Goal: Task Accomplishment & Management: Manage account settings

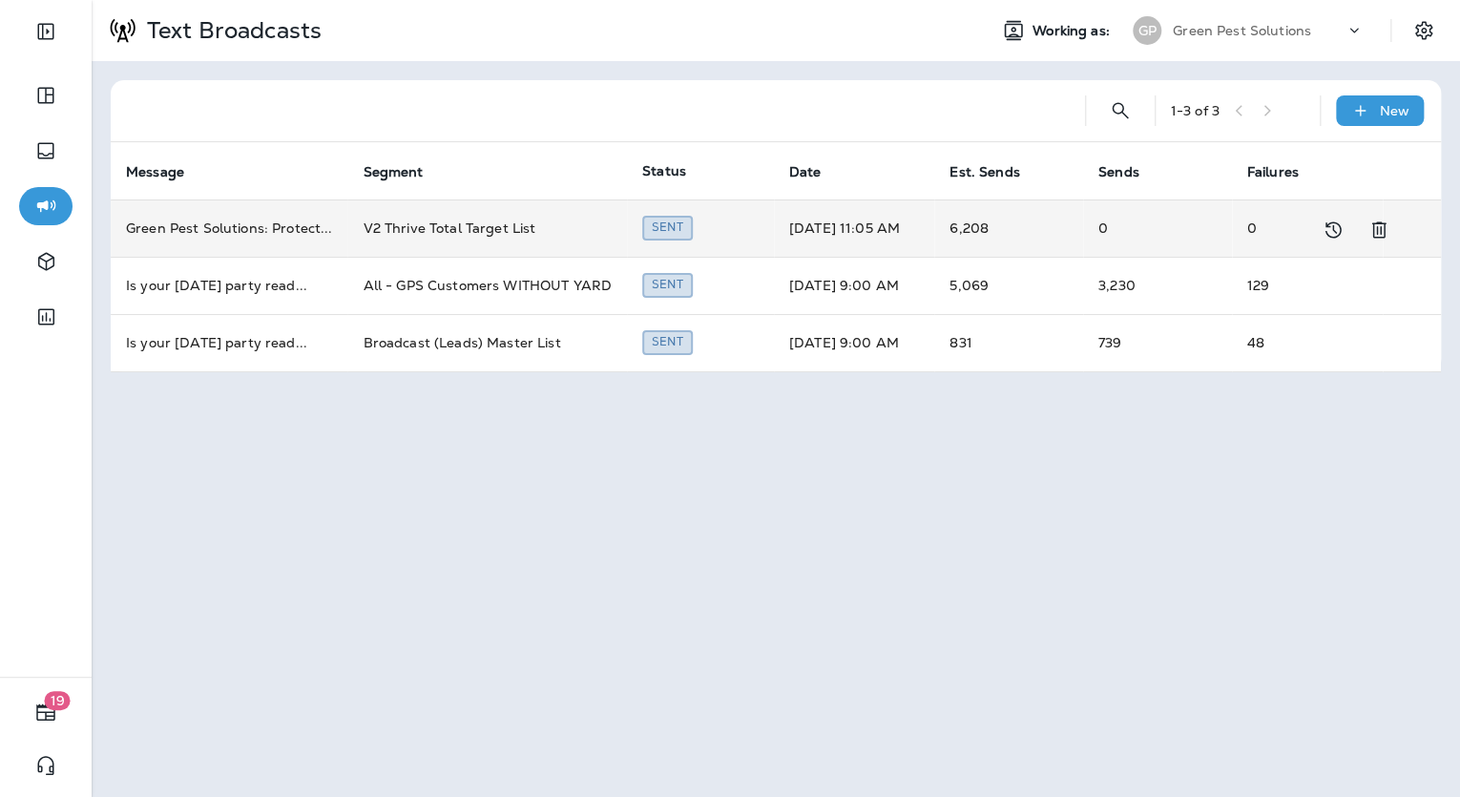
click at [774, 235] on td "[DATE] 11:05 AM" at bounding box center [854, 227] width 160 height 57
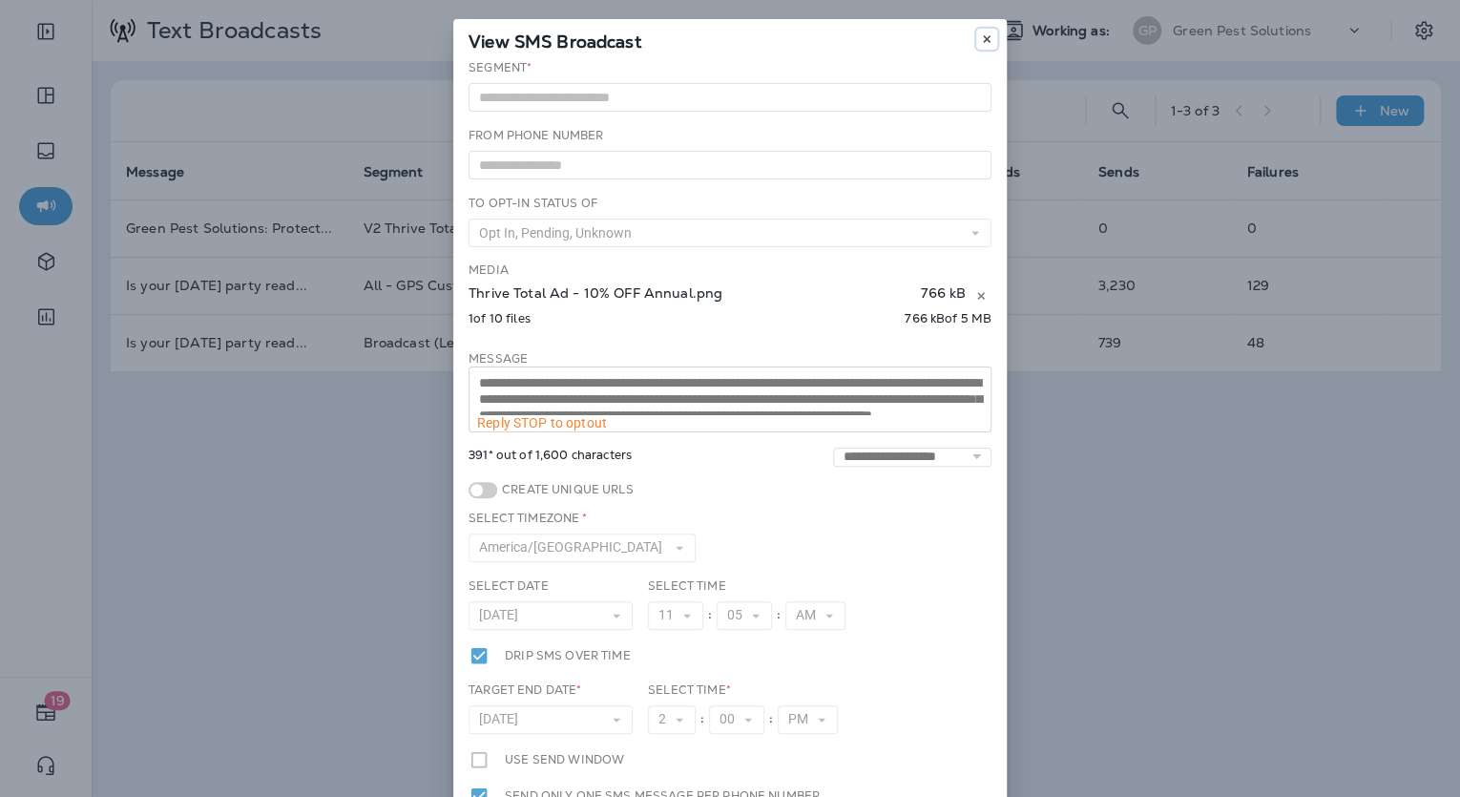
click at [976, 36] on button at bounding box center [986, 39] width 21 height 21
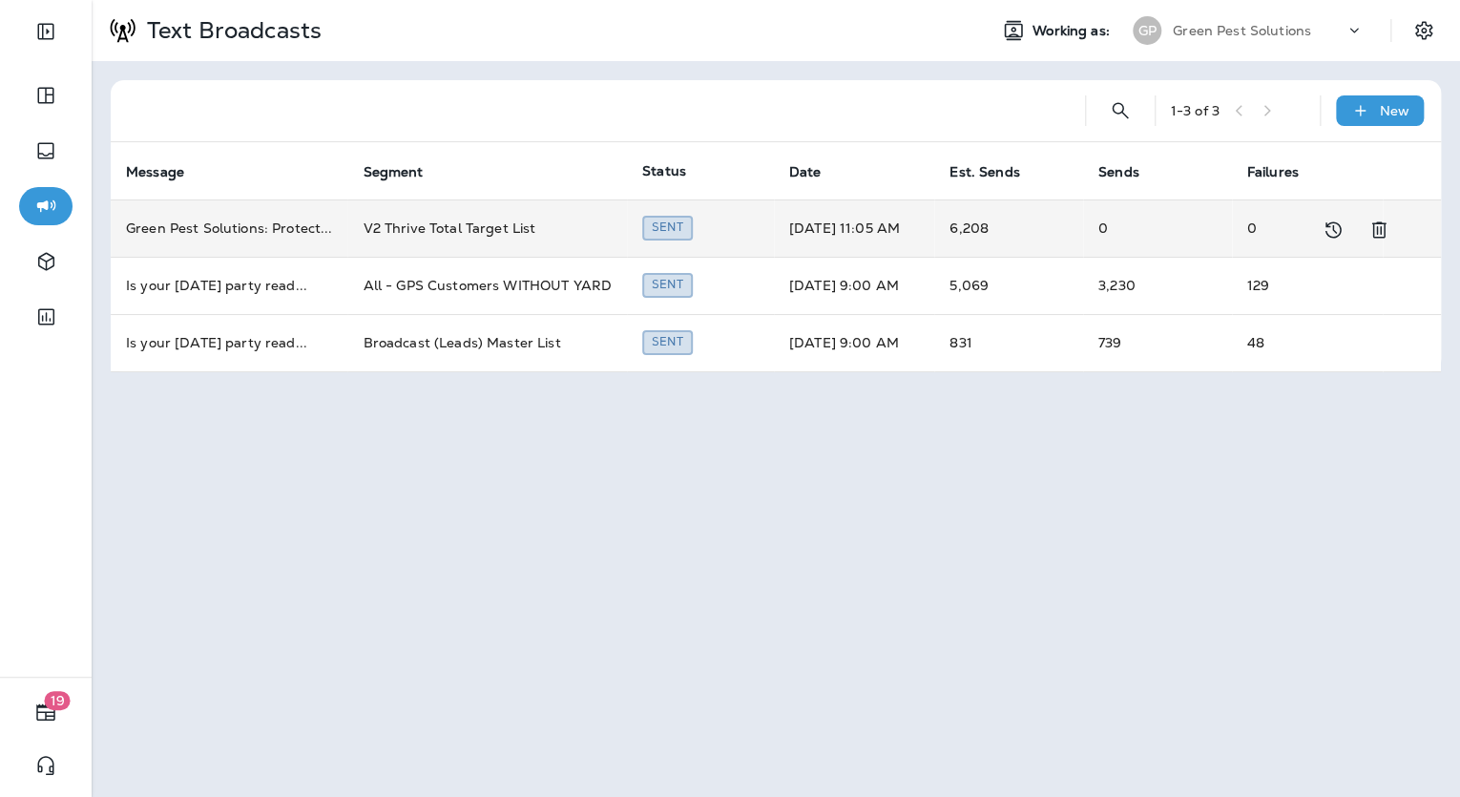
click at [733, 241] on td "Sent" at bounding box center [700, 227] width 147 height 57
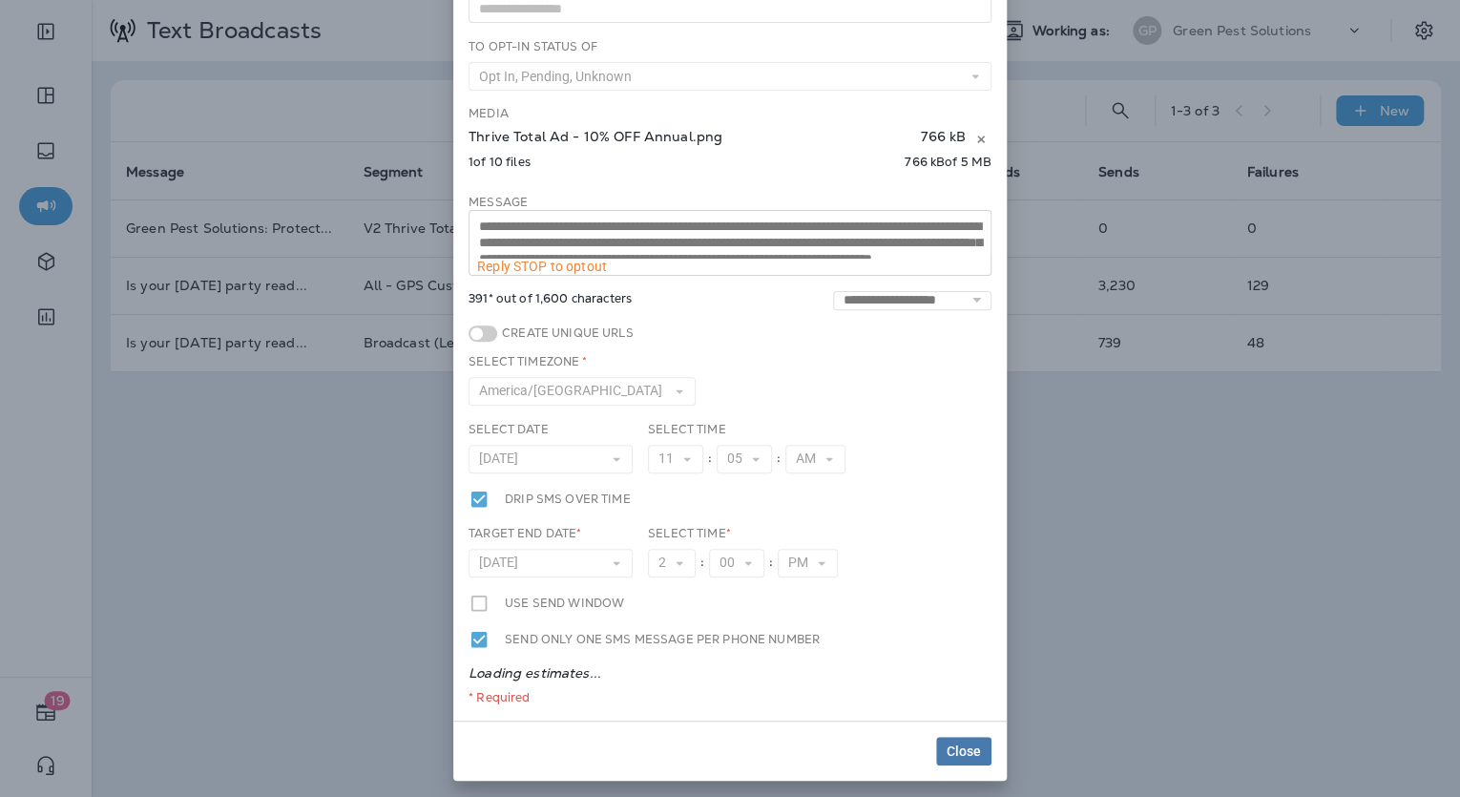
scroll to position [132, 0]
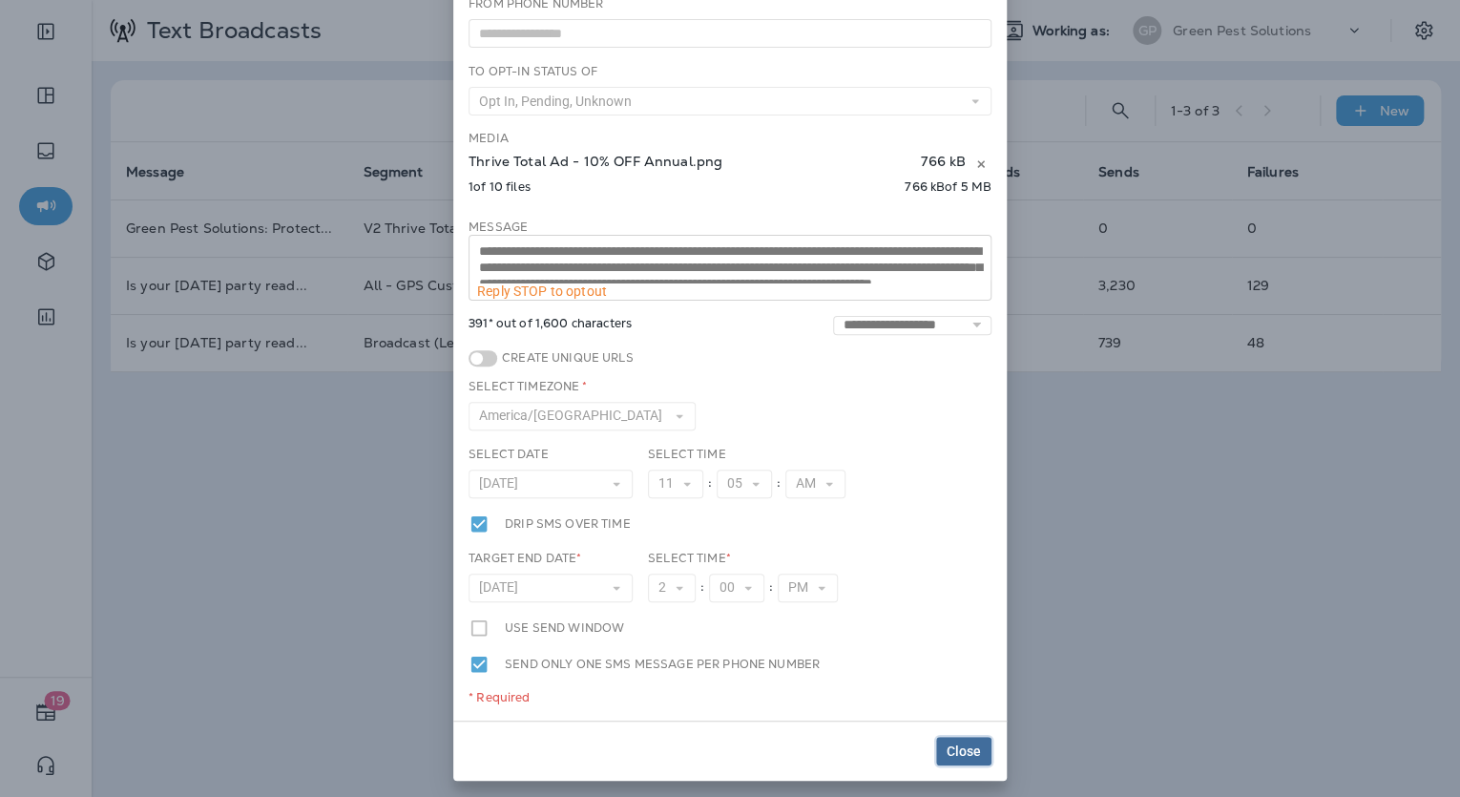
click at [964, 744] on span "Close" at bounding box center [963, 750] width 34 height 13
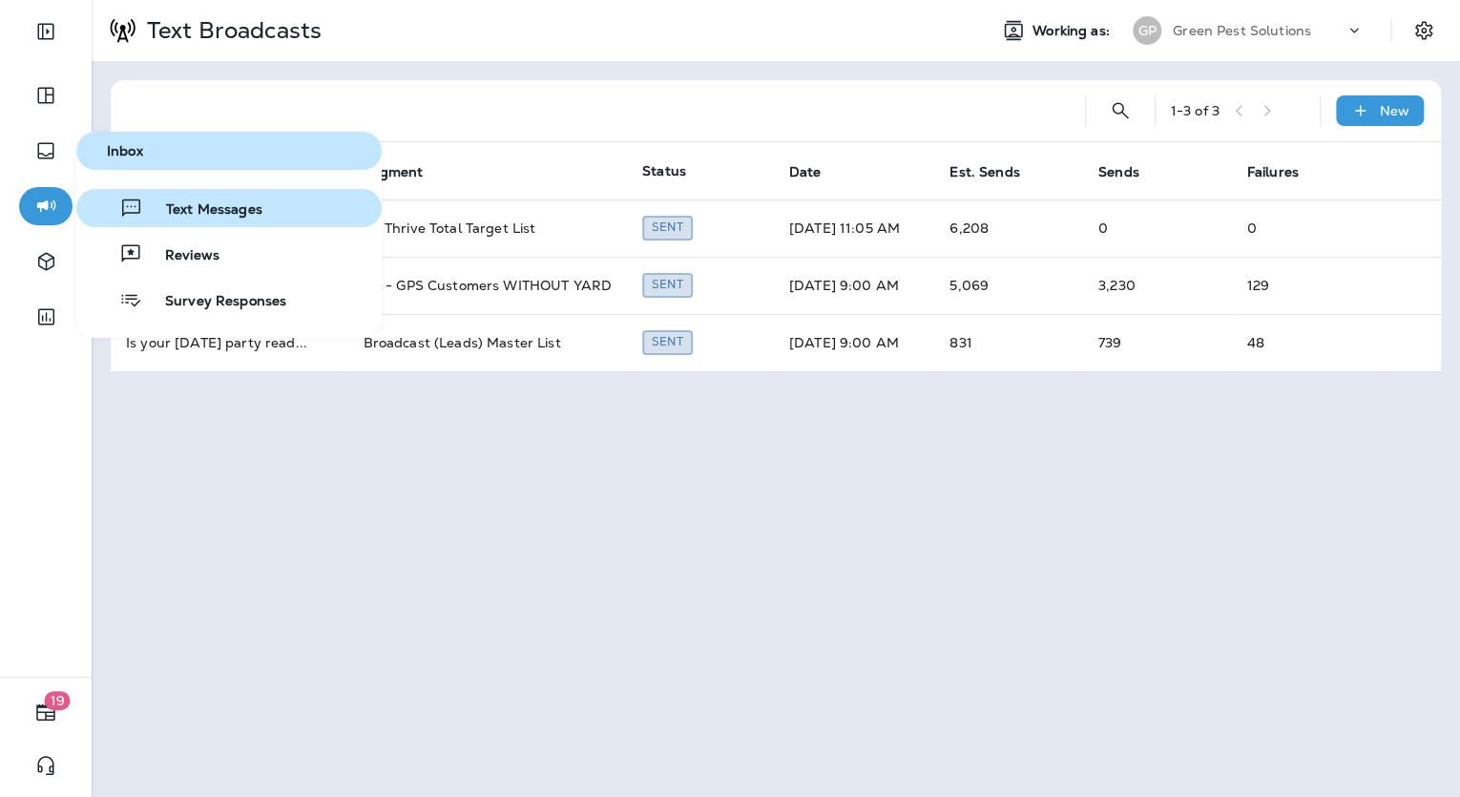
click at [252, 215] on span "Text Messages" at bounding box center [202, 210] width 119 height 18
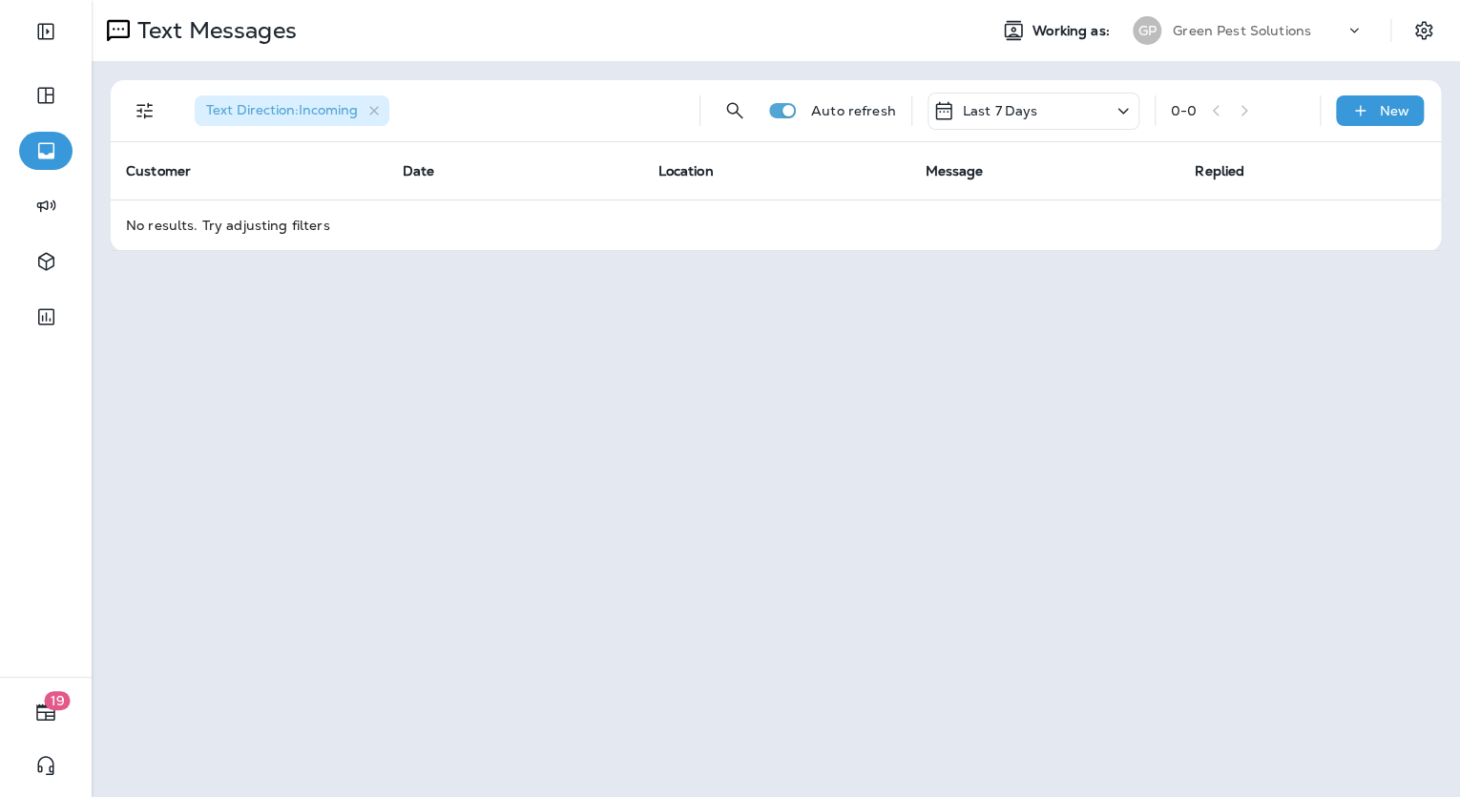
click at [1074, 99] on div "Last 7 Days" at bounding box center [1033, 111] width 212 height 37
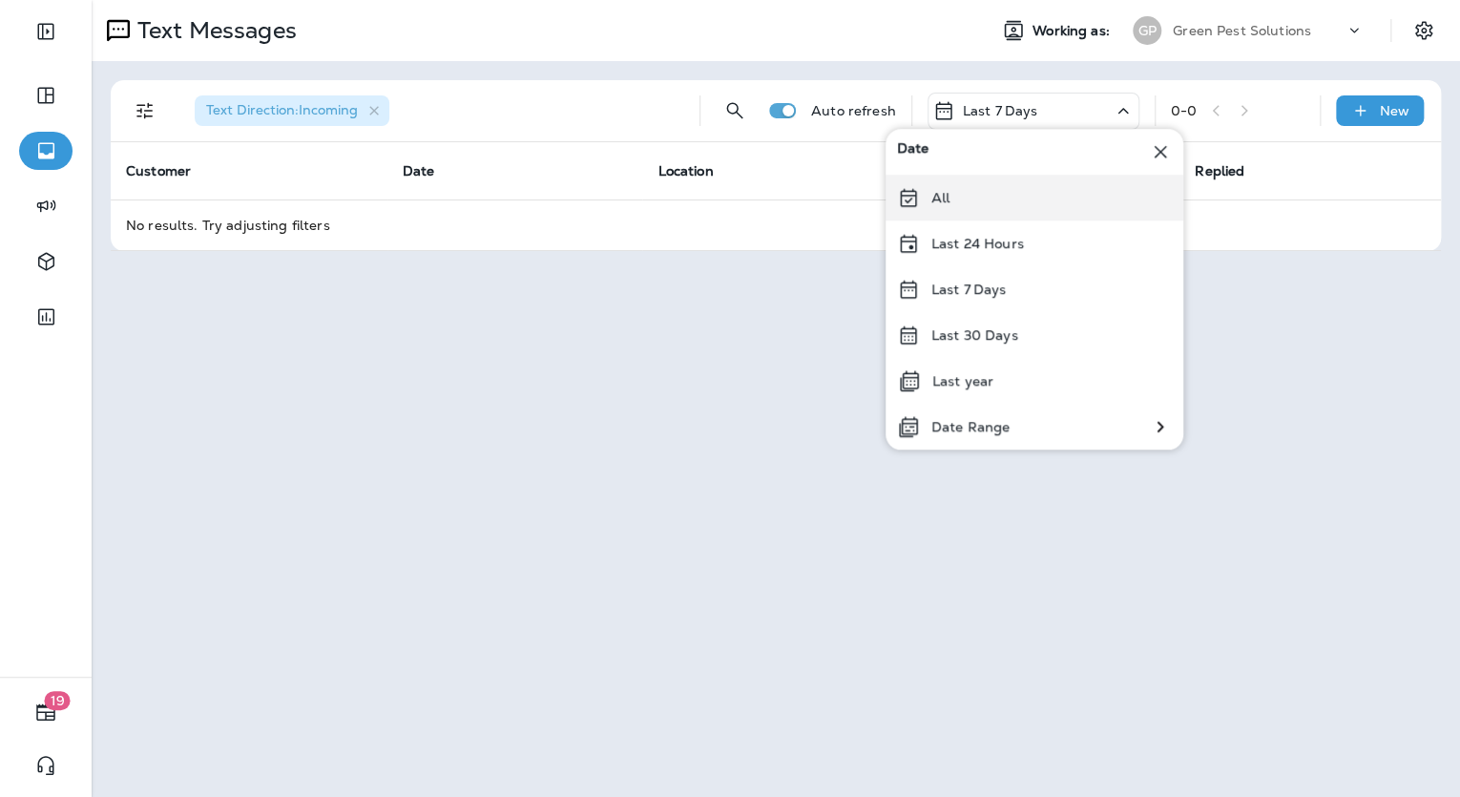
click at [963, 198] on div "All" at bounding box center [1034, 198] width 298 height 46
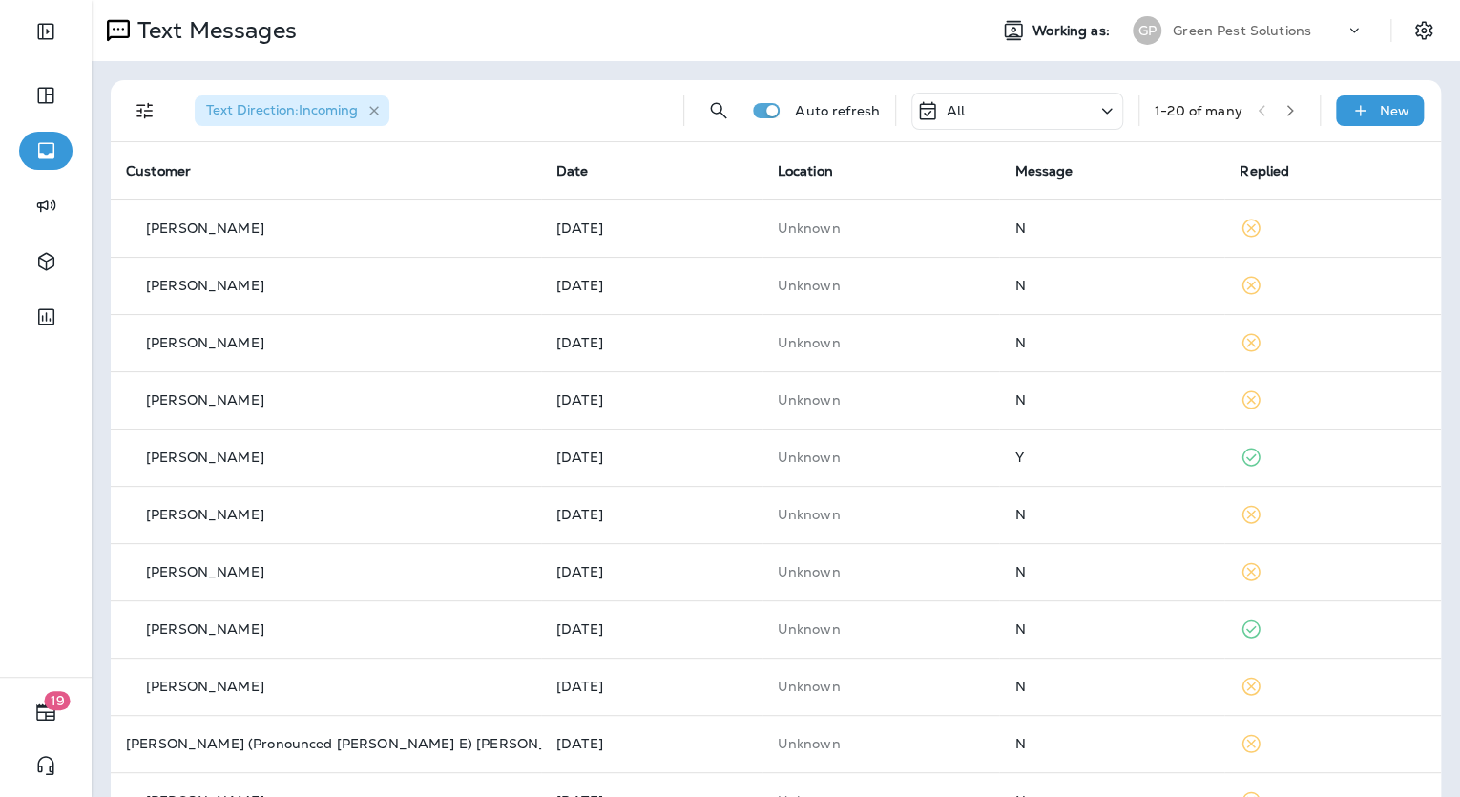
click at [376, 110] on icon "button" at bounding box center [374, 111] width 10 height 10
click at [1052, 114] on div "All" at bounding box center [1017, 111] width 212 height 37
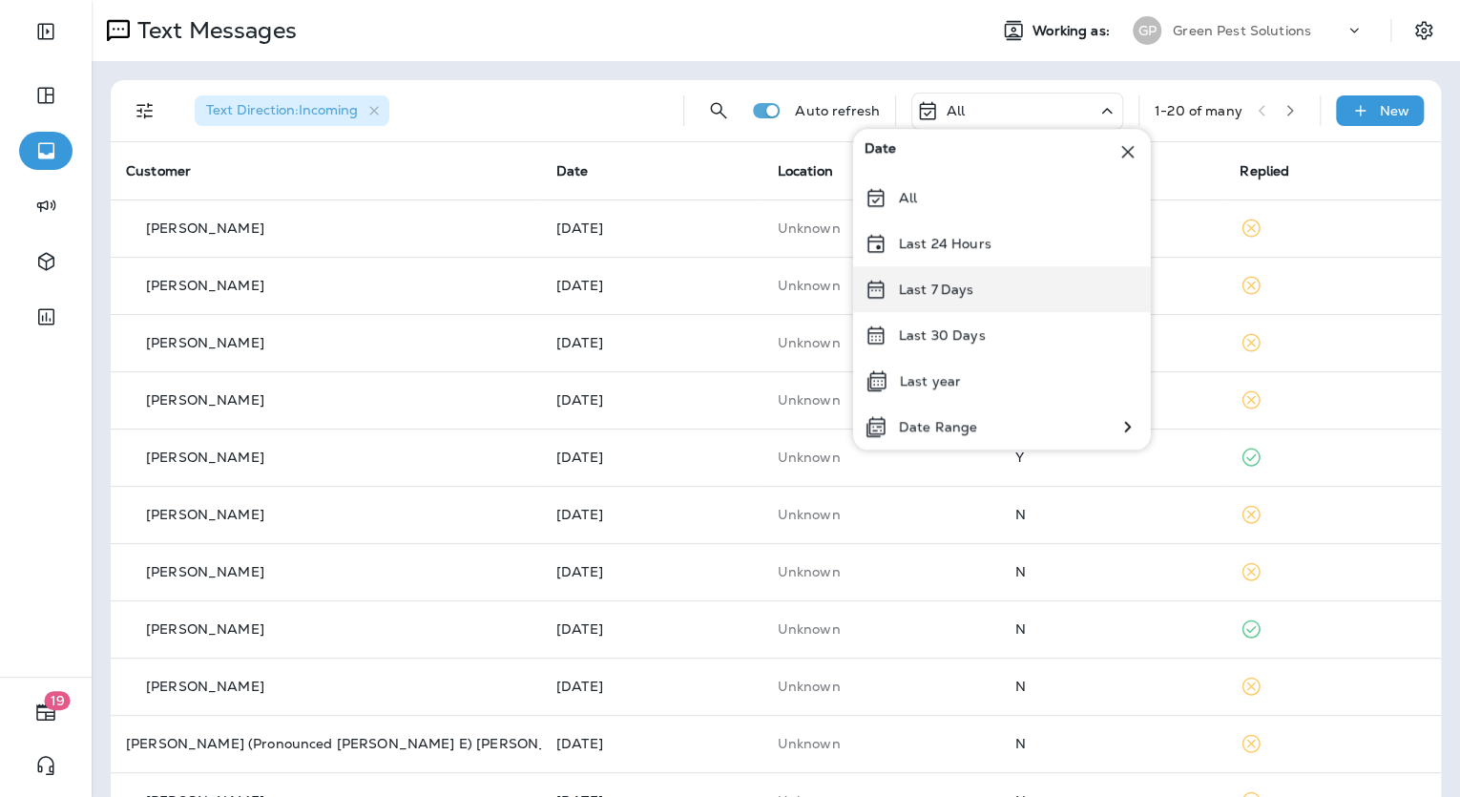
click at [928, 291] on p "Last 7 Days" at bounding box center [936, 288] width 75 height 15
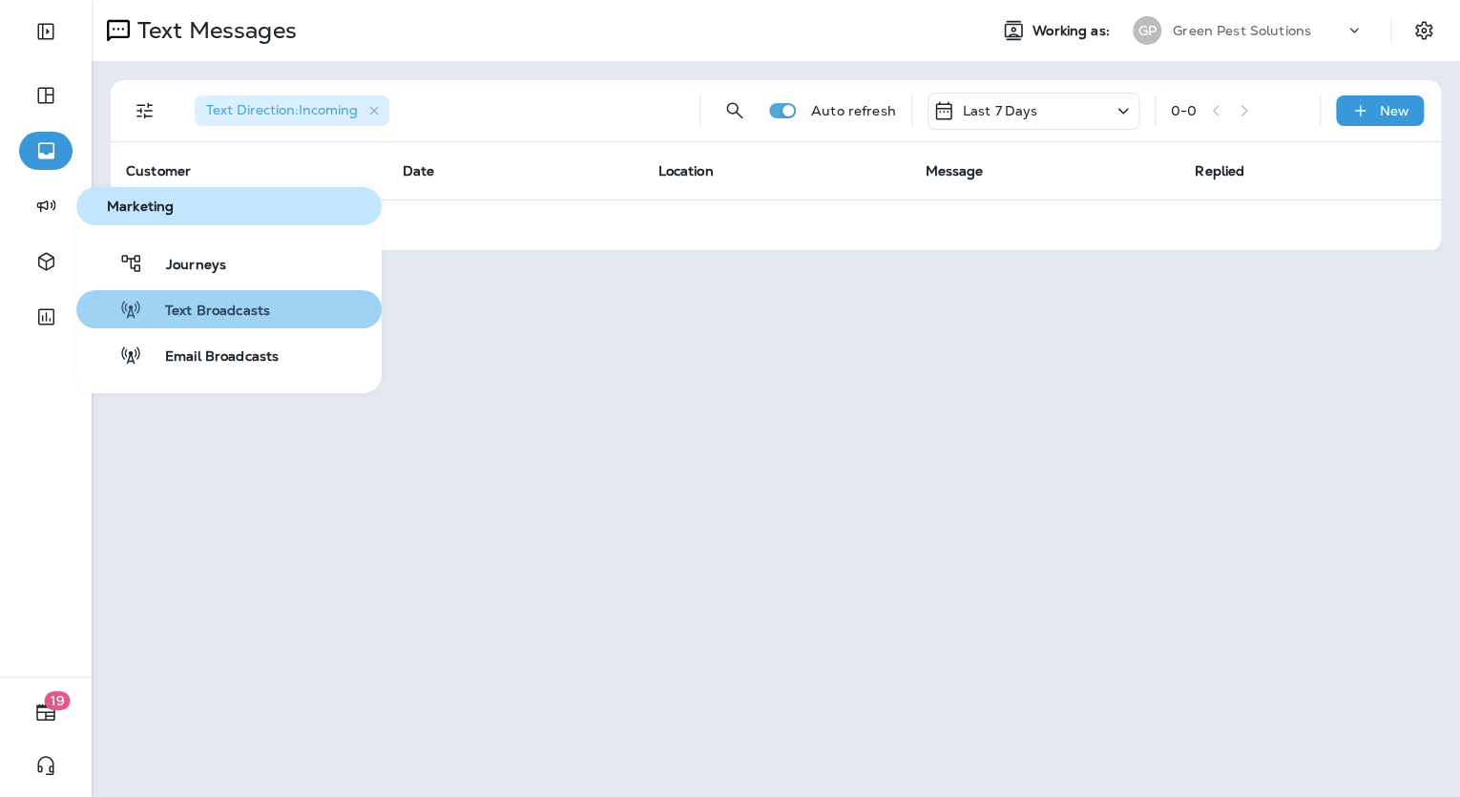
click at [187, 315] on span "Text Broadcasts" at bounding box center [206, 311] width 128 height 18
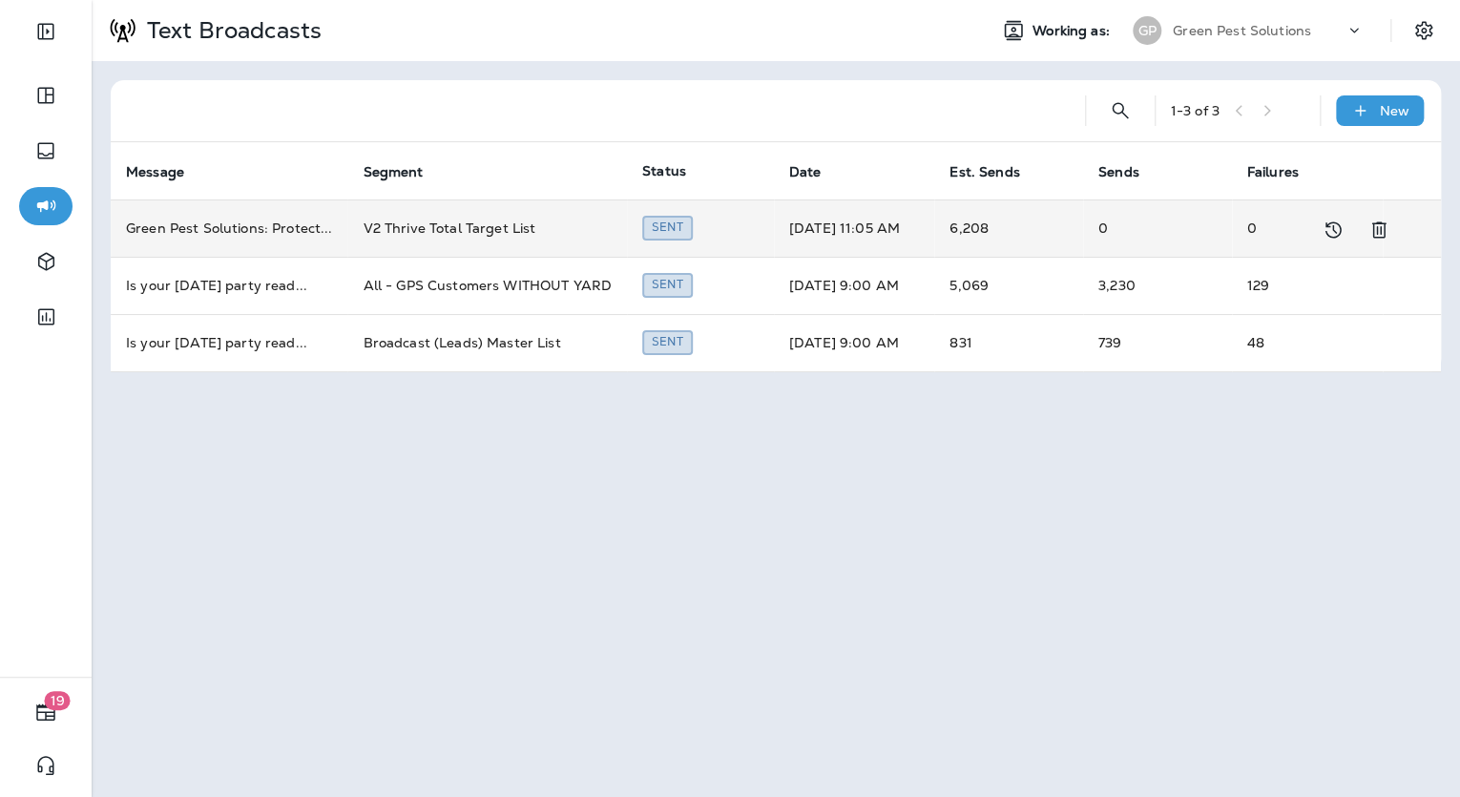
click at [809, 227] on td "[DATE] 11:05 AM" at bounding box center [854, 227] width 160 height 57
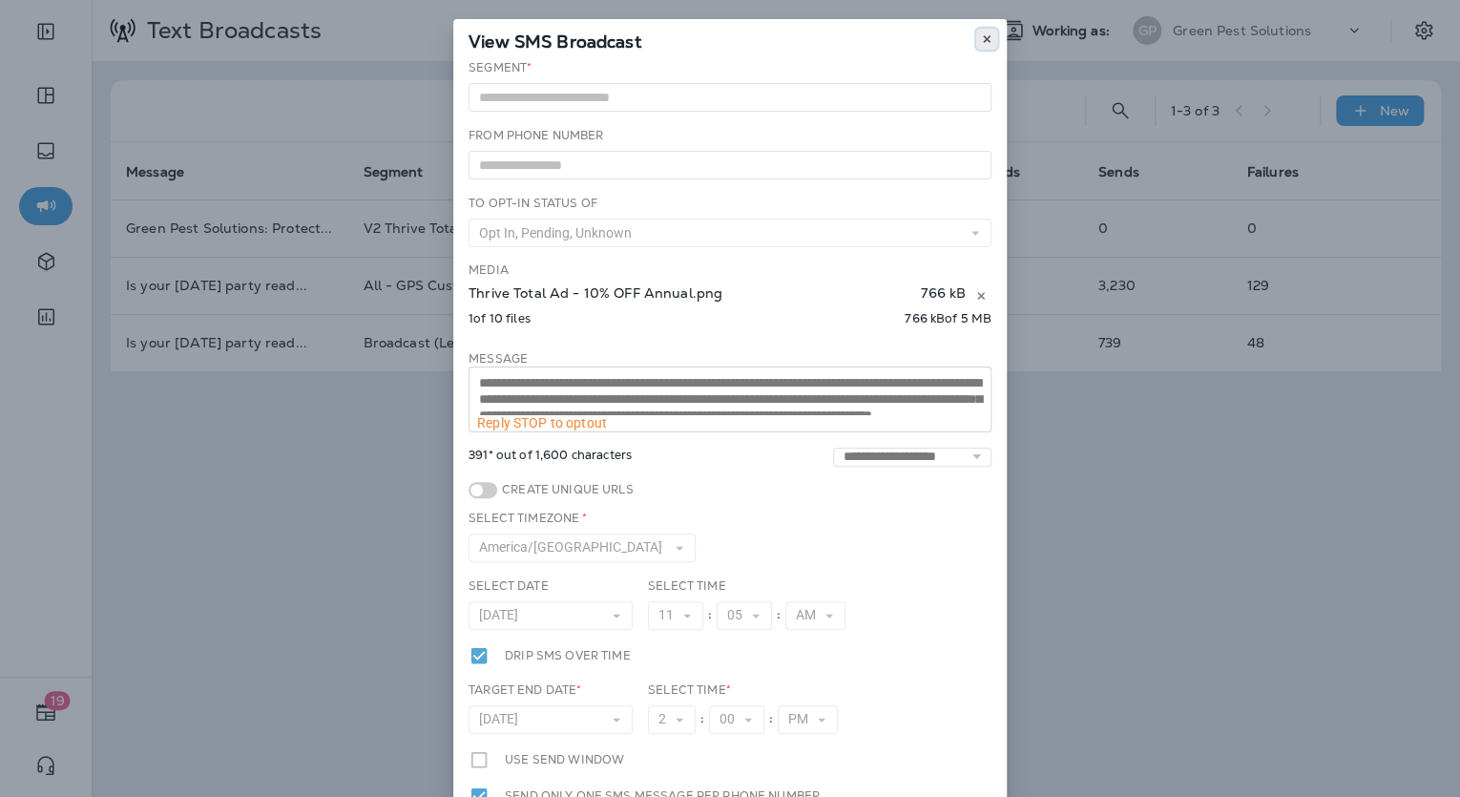
click at [981, 36] on icon at bounding box center [986, 38] width 11 height 11
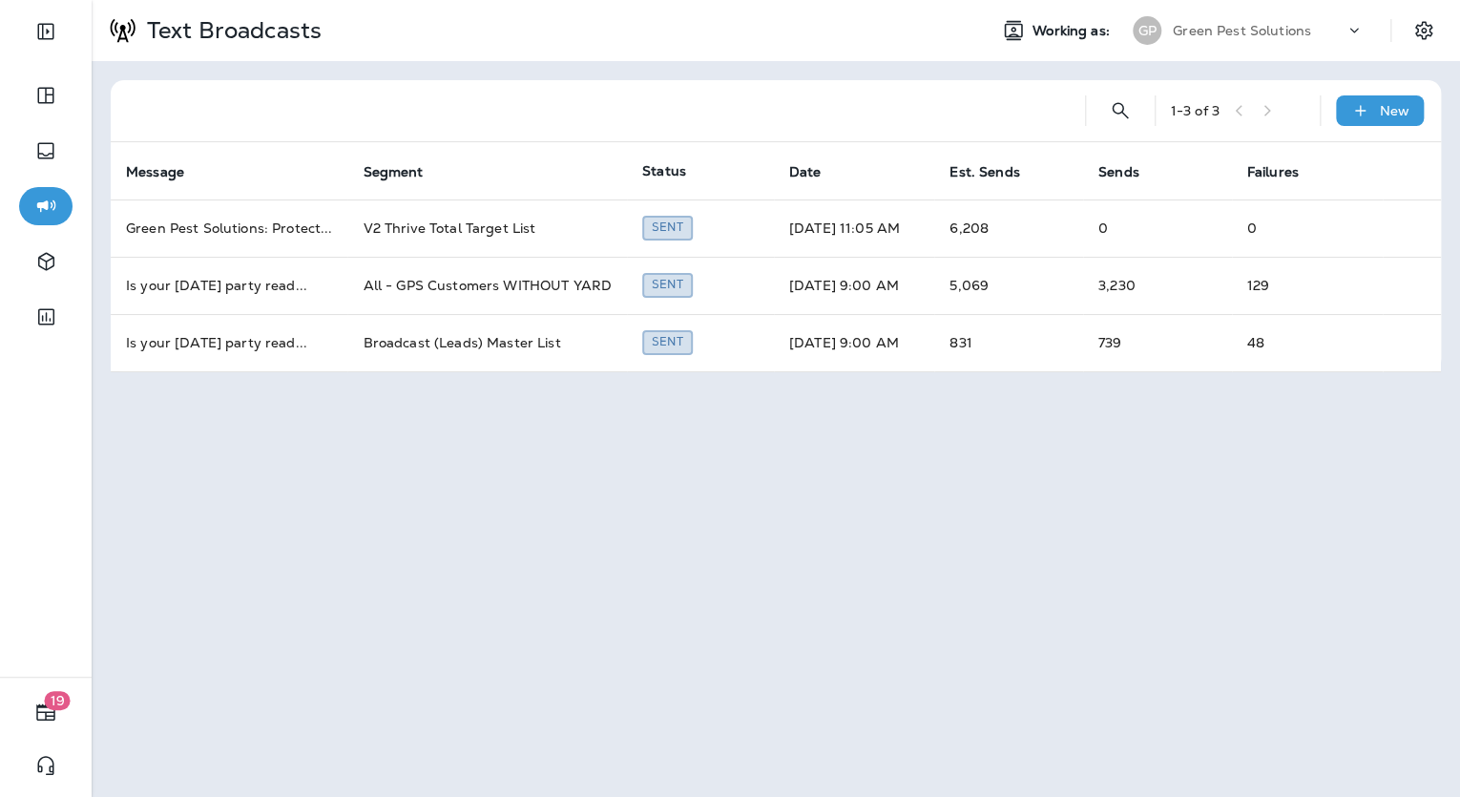
click at [552, 454] on div "Text Broadcasts Working as: [PERSON_NAME] Pest Solutions 1 - 3 of 3 New Message…" at bounding box center [776, 398] width 1368 height 797
click at [1383, 122] on div "New" at bounding box center [1380, 110] width 88 height 31
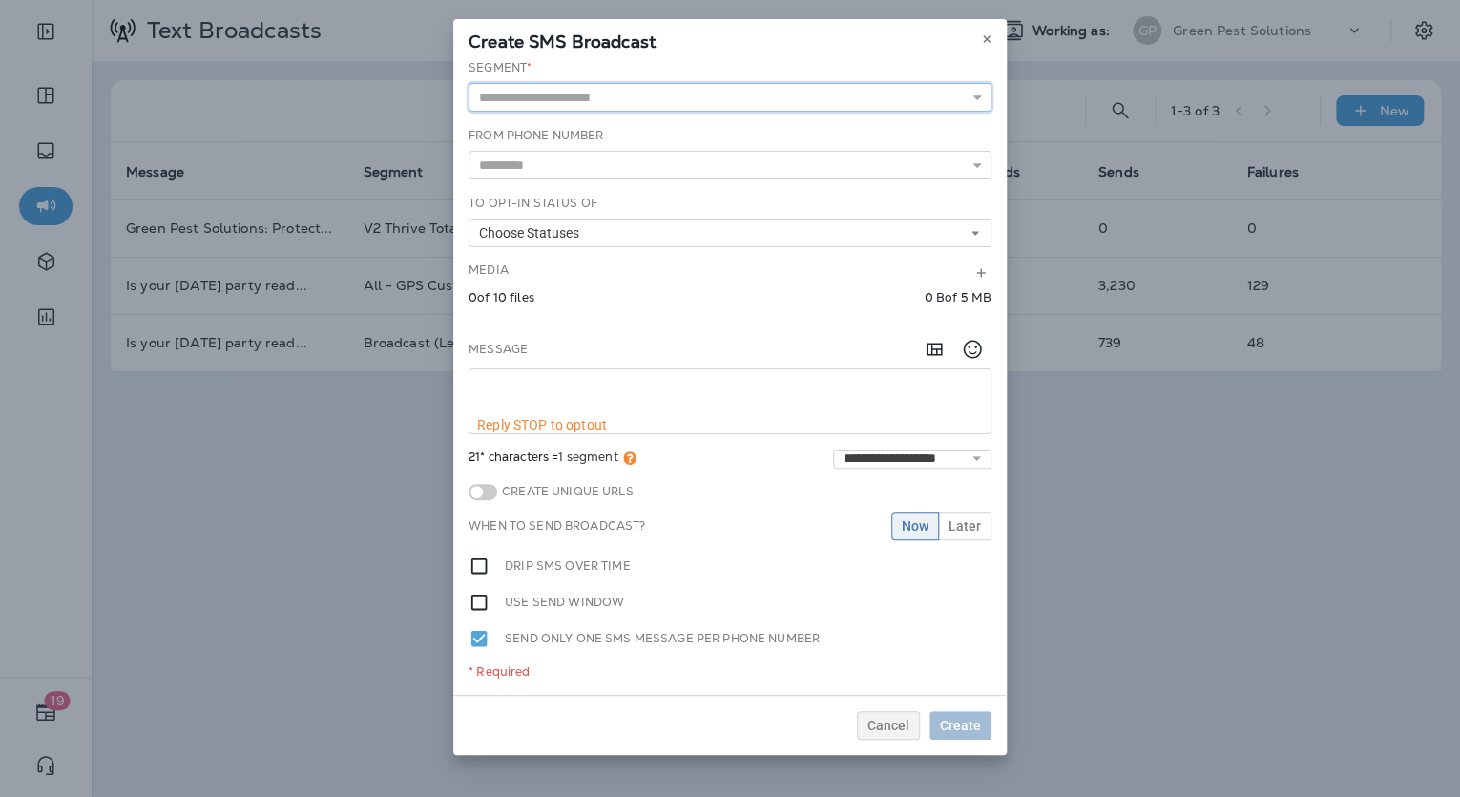
click at [595, 103] on input "text" at bounding box center [729, 97] width 523 height 29
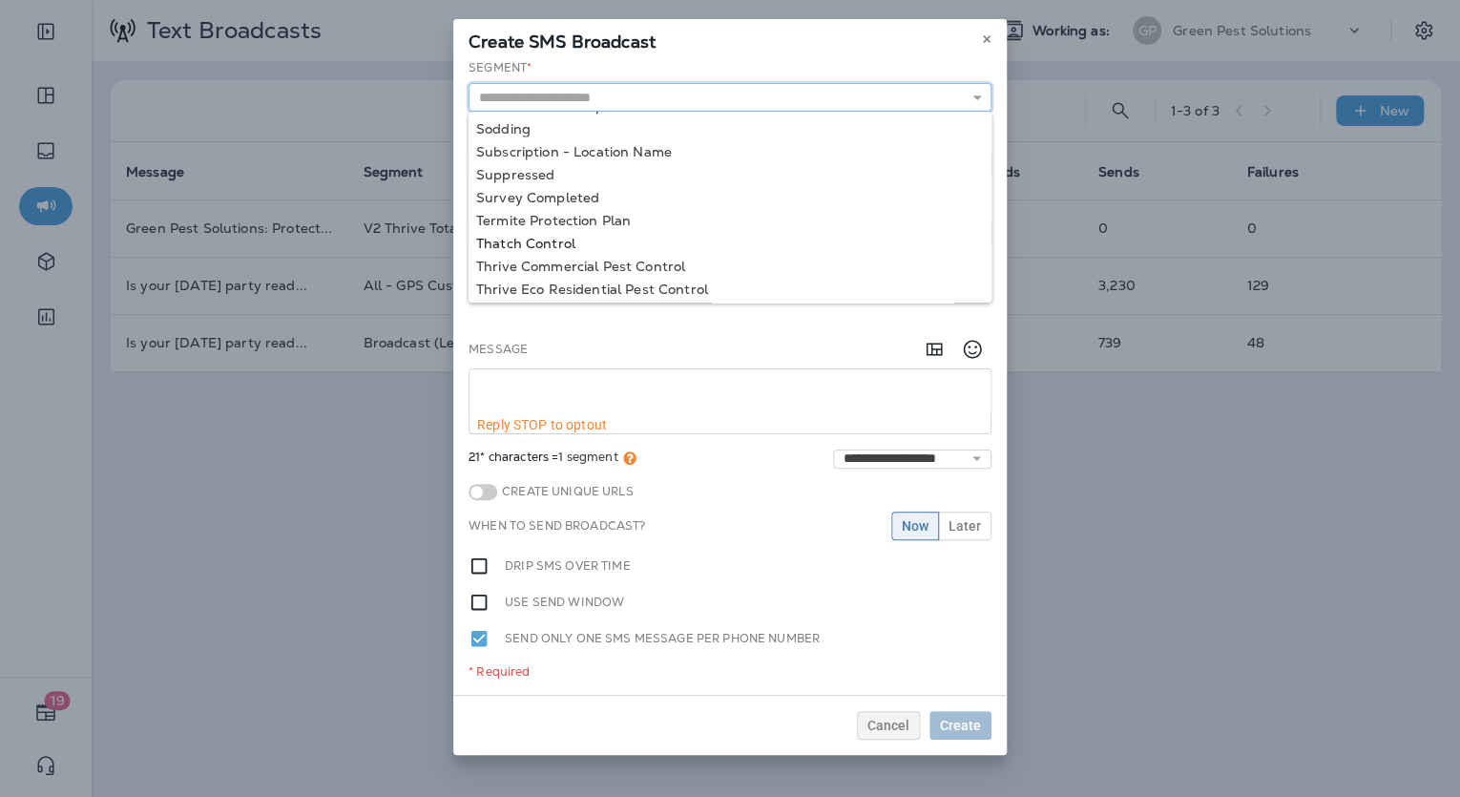
scroll to position [1727, 0]
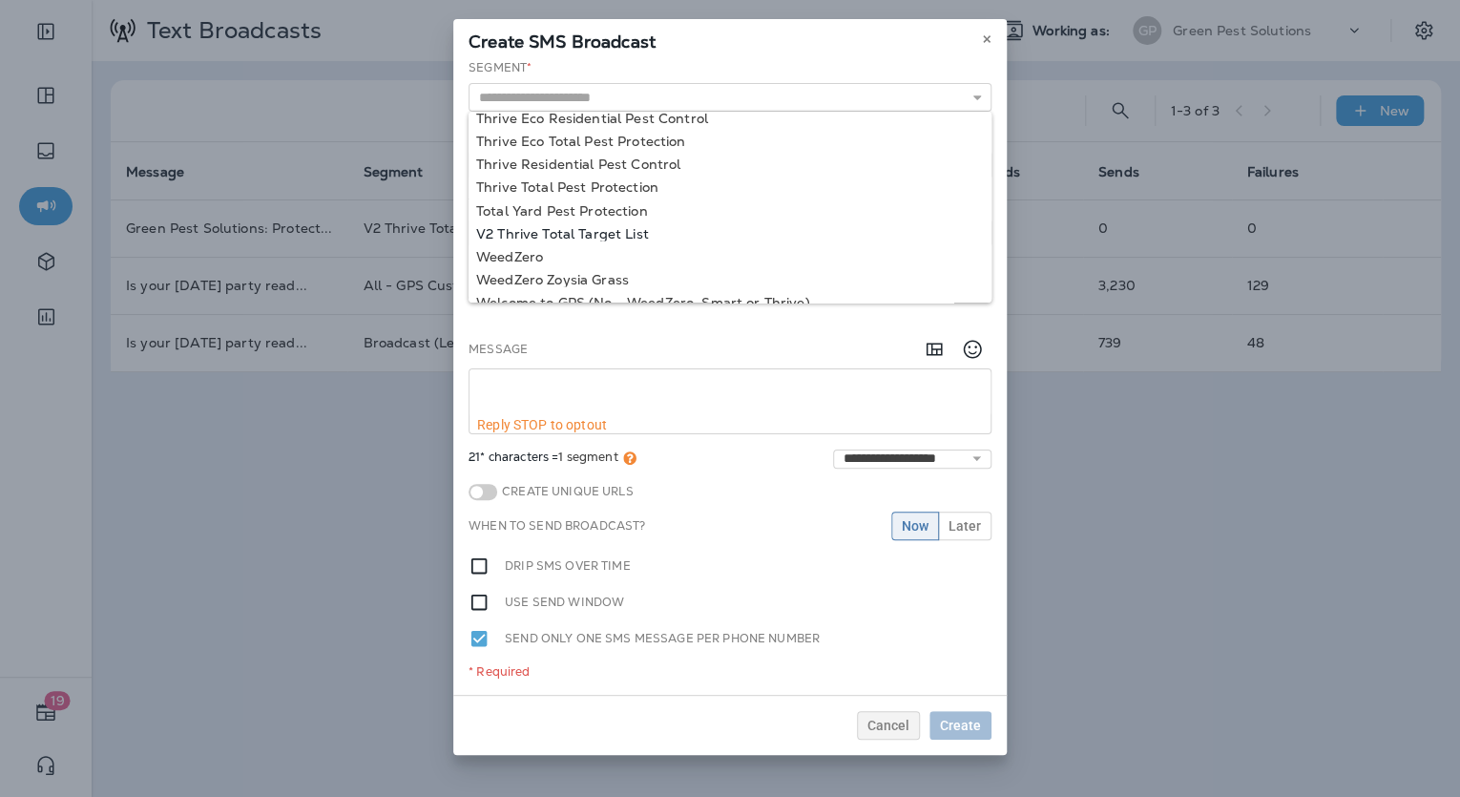
type input "**********"
click at [591, 235] on div "**********" at bounding box center [729, 376] width 553 height 635
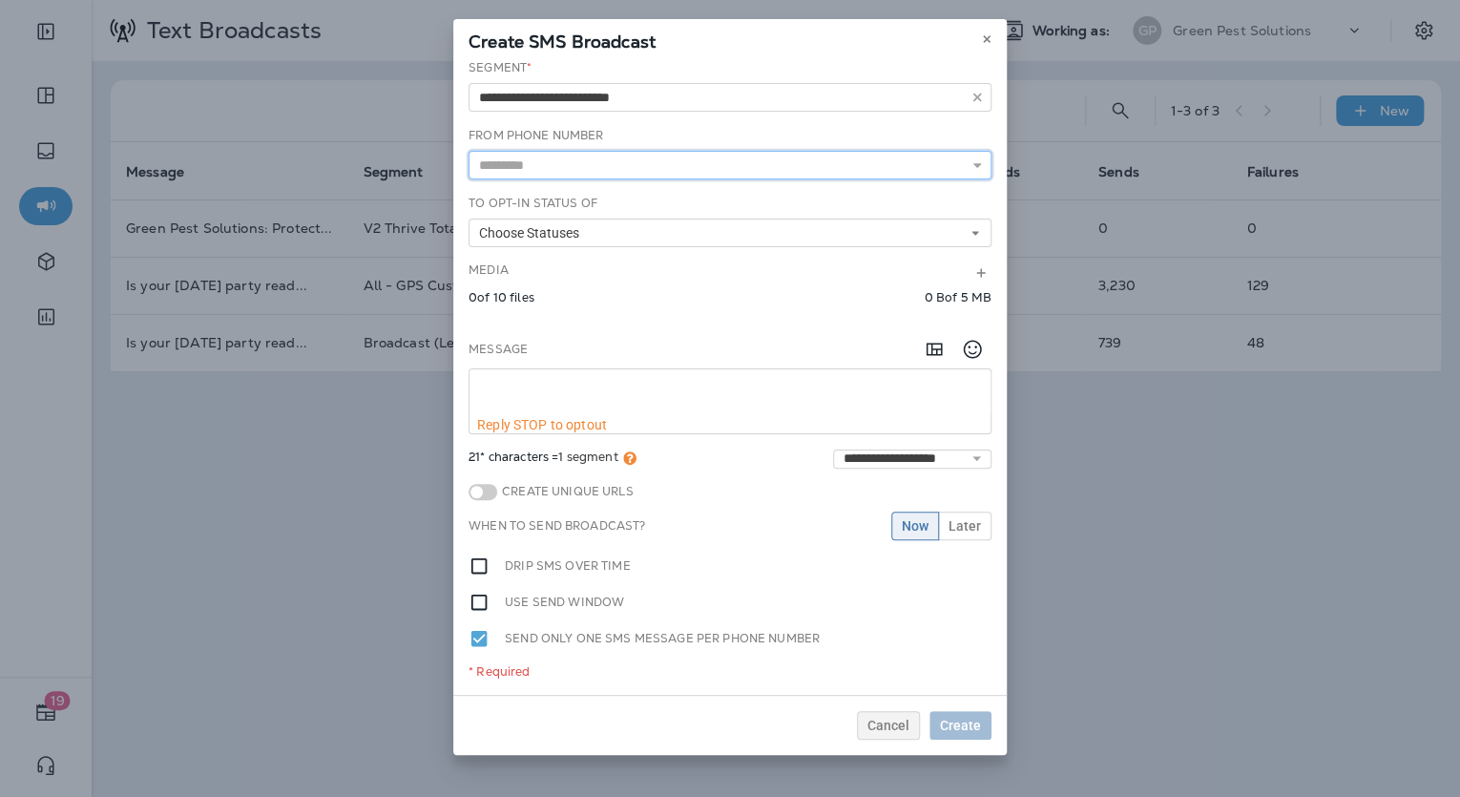
click at [561, 167] on input "text" at bounding box center [729, 165] width 523 height 29
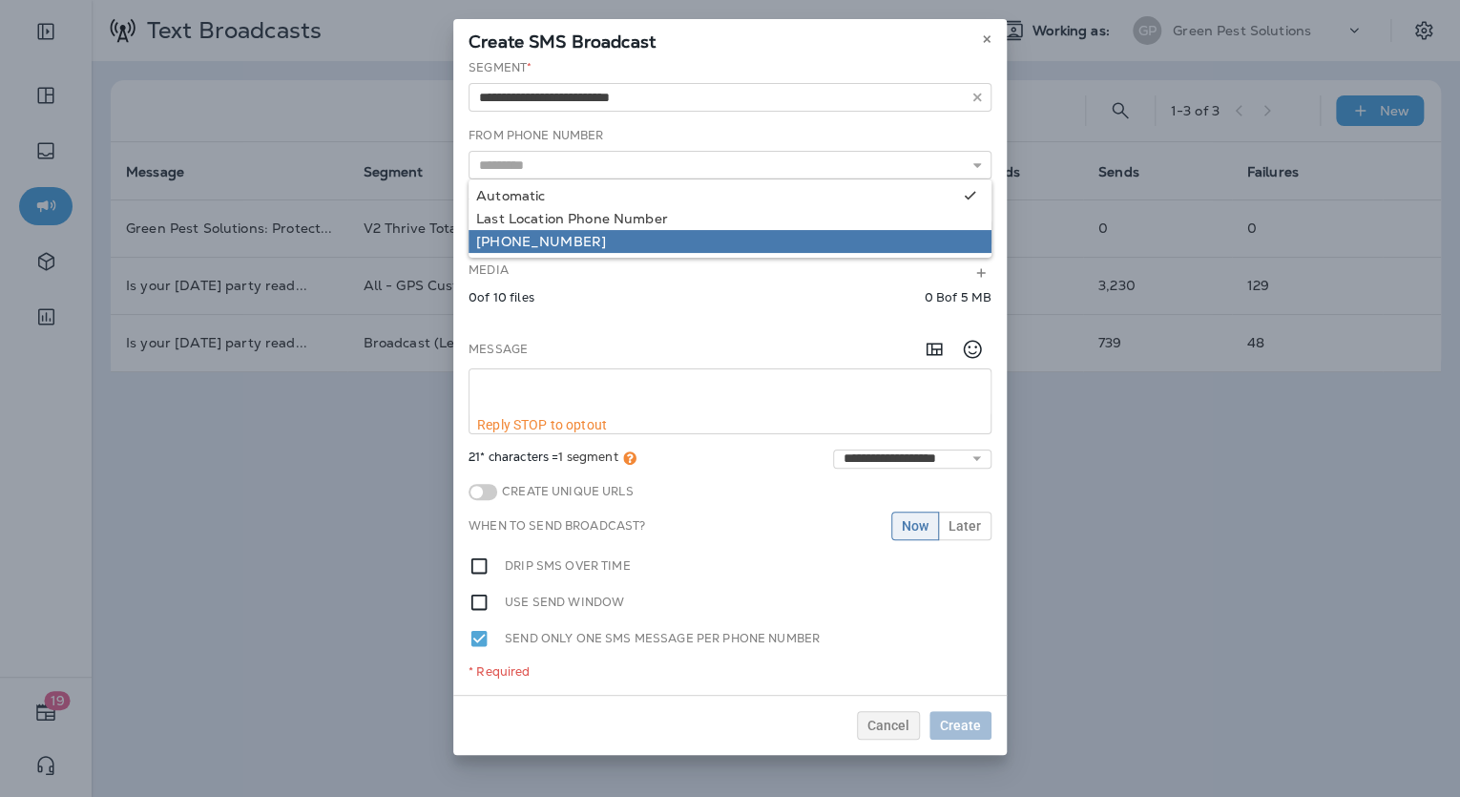
type input "**********"
click at [557, 234] on div "**********" at bounding box center [729, 376] width 553 height 635
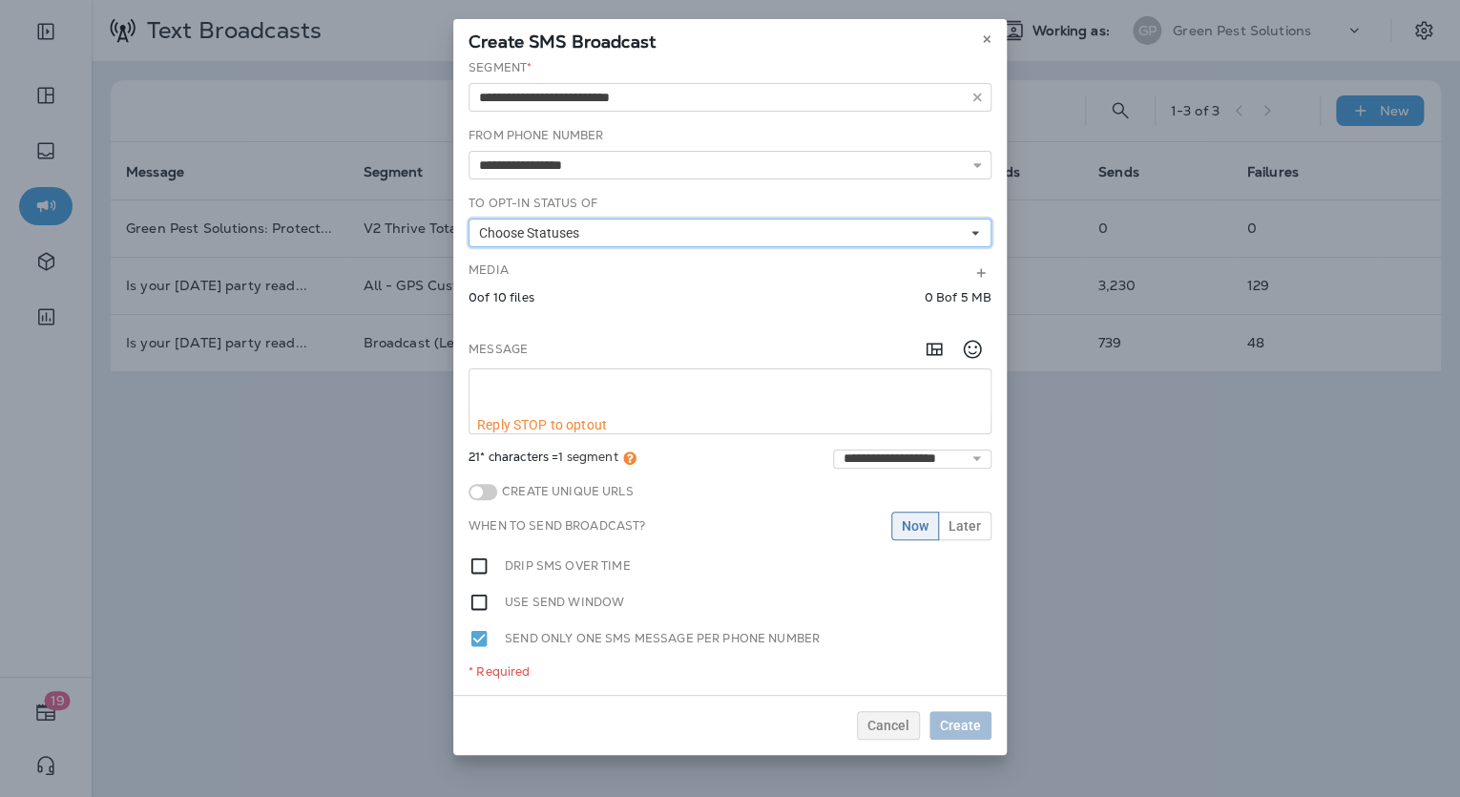
click at [553, 233] on span "Choose Statuses" at bounding box center [533, 233] width 108 height 16
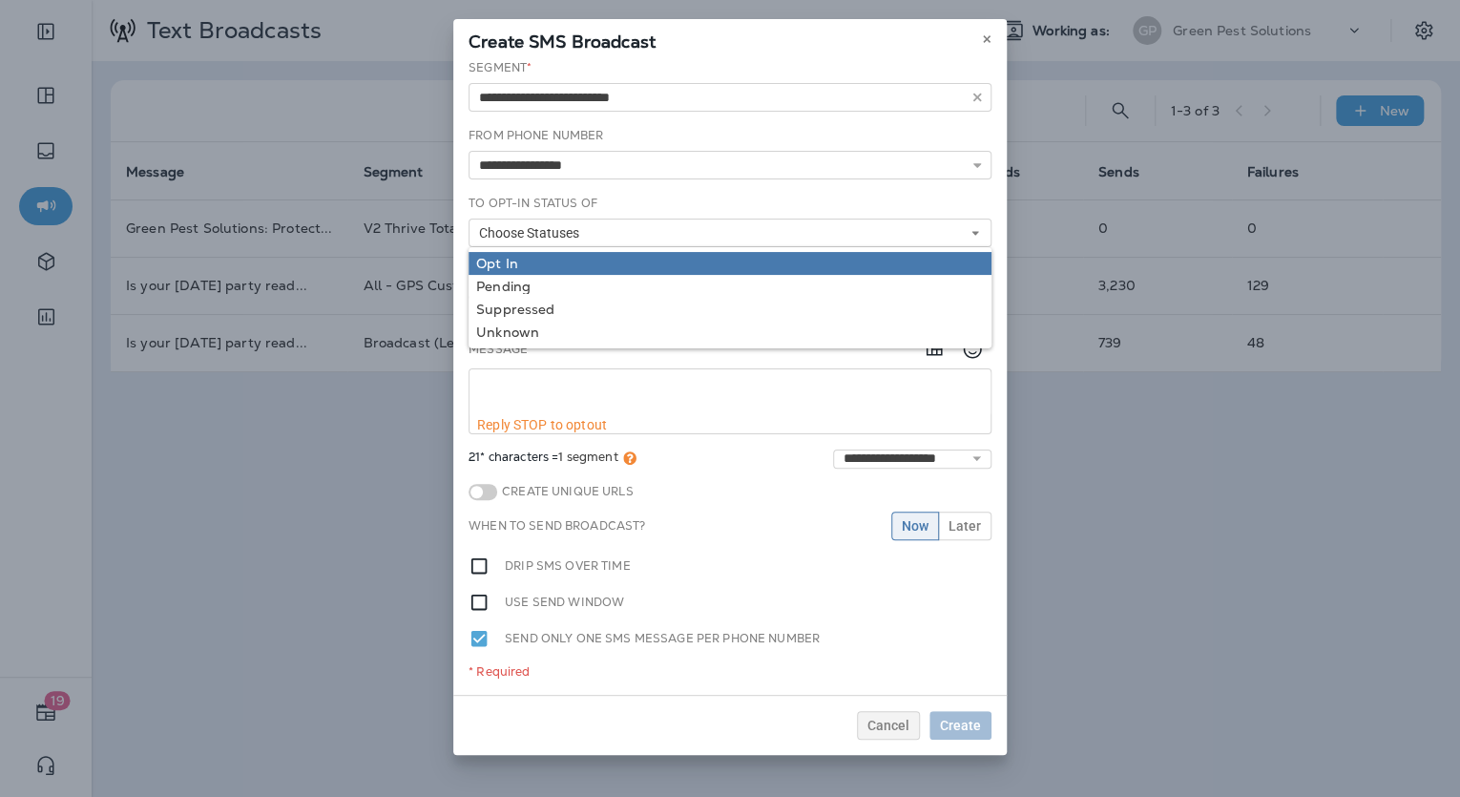
click at [532, 267] on div "Opt In" at bounding box center [730, 263] width 508 height 15
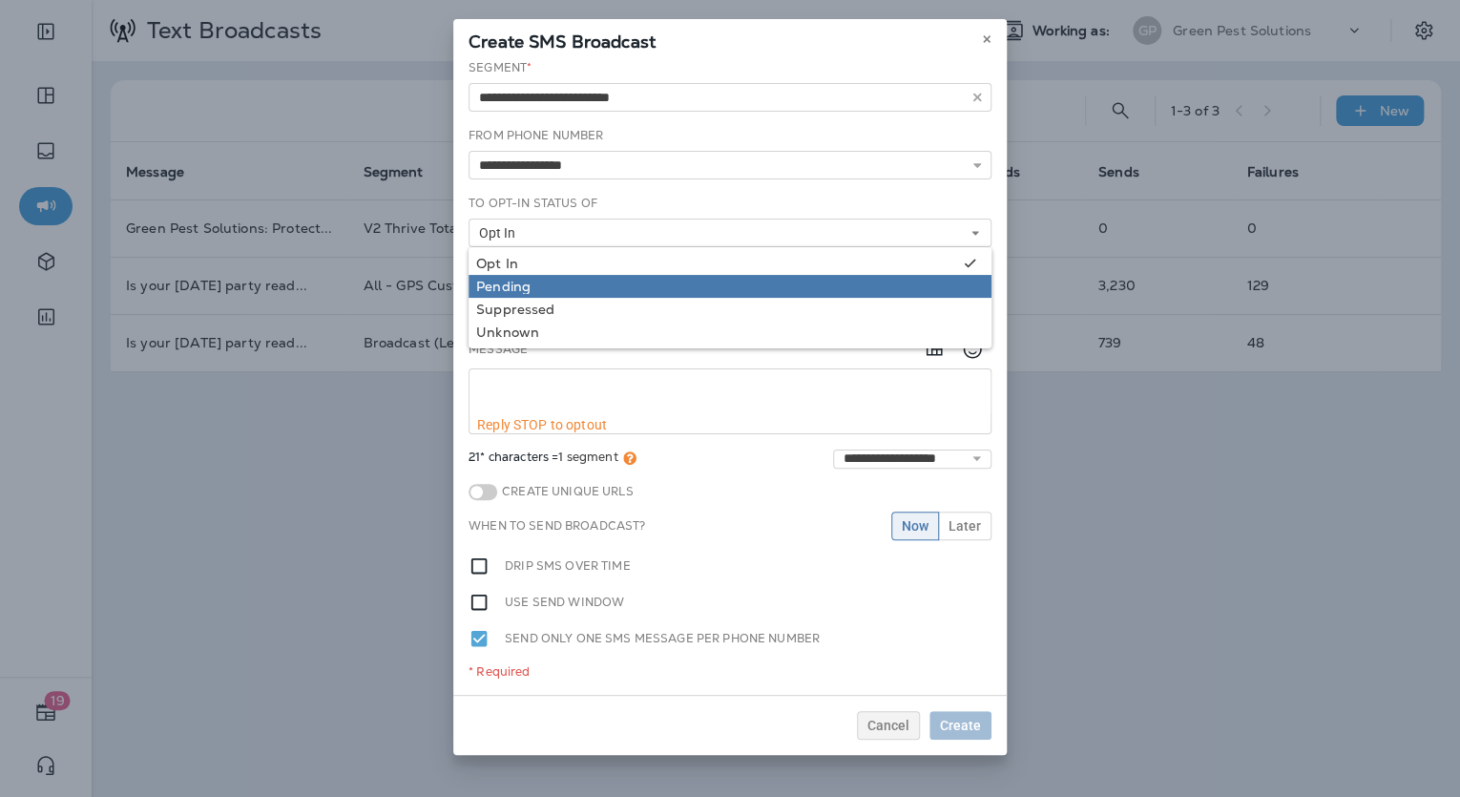
click at [553, 283] on div "Pending" at bounding box center [730, 286] width 508 height 15
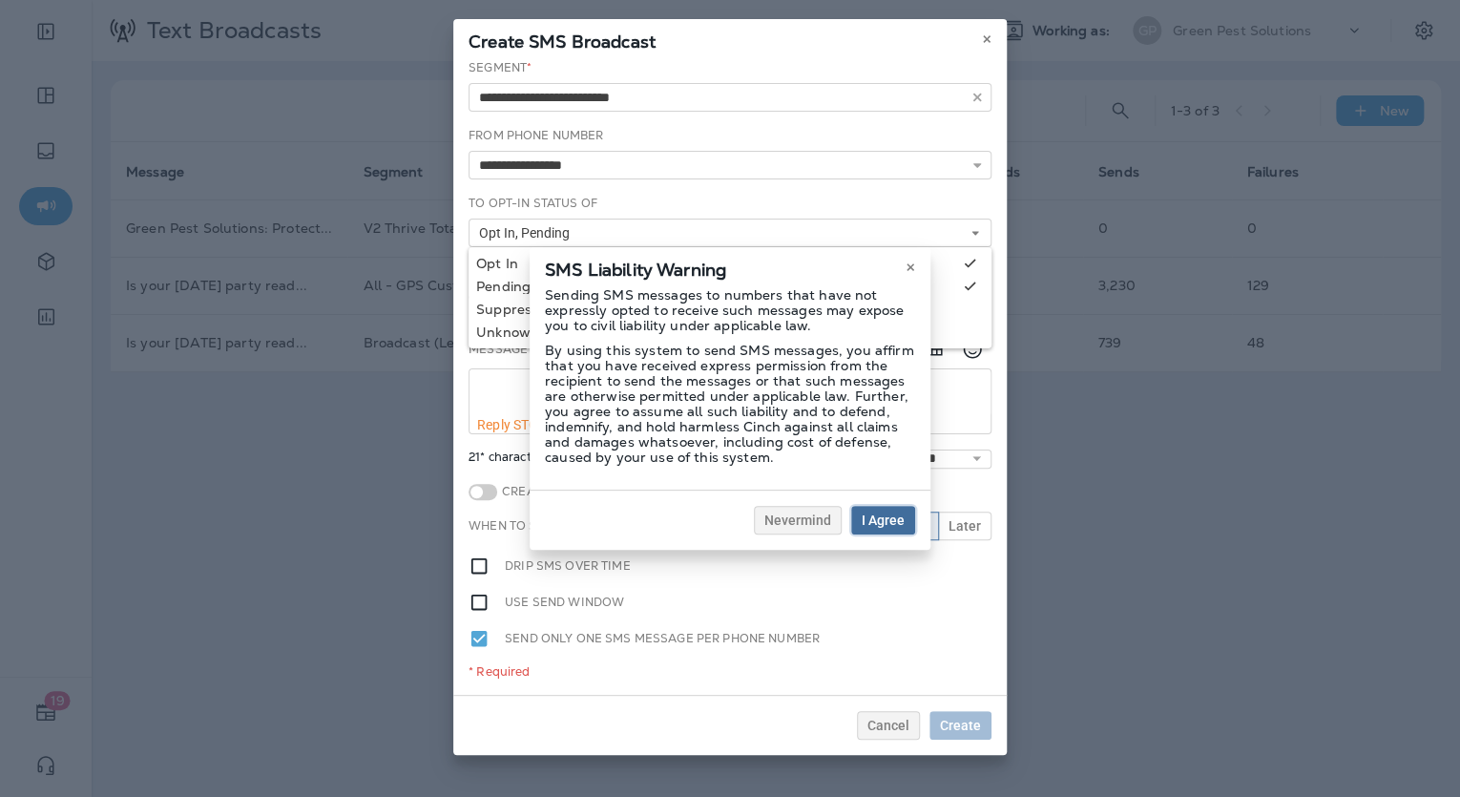
click at [876, 520] on span "I Agree" at bounding box center [883, 519] width 43 height 13
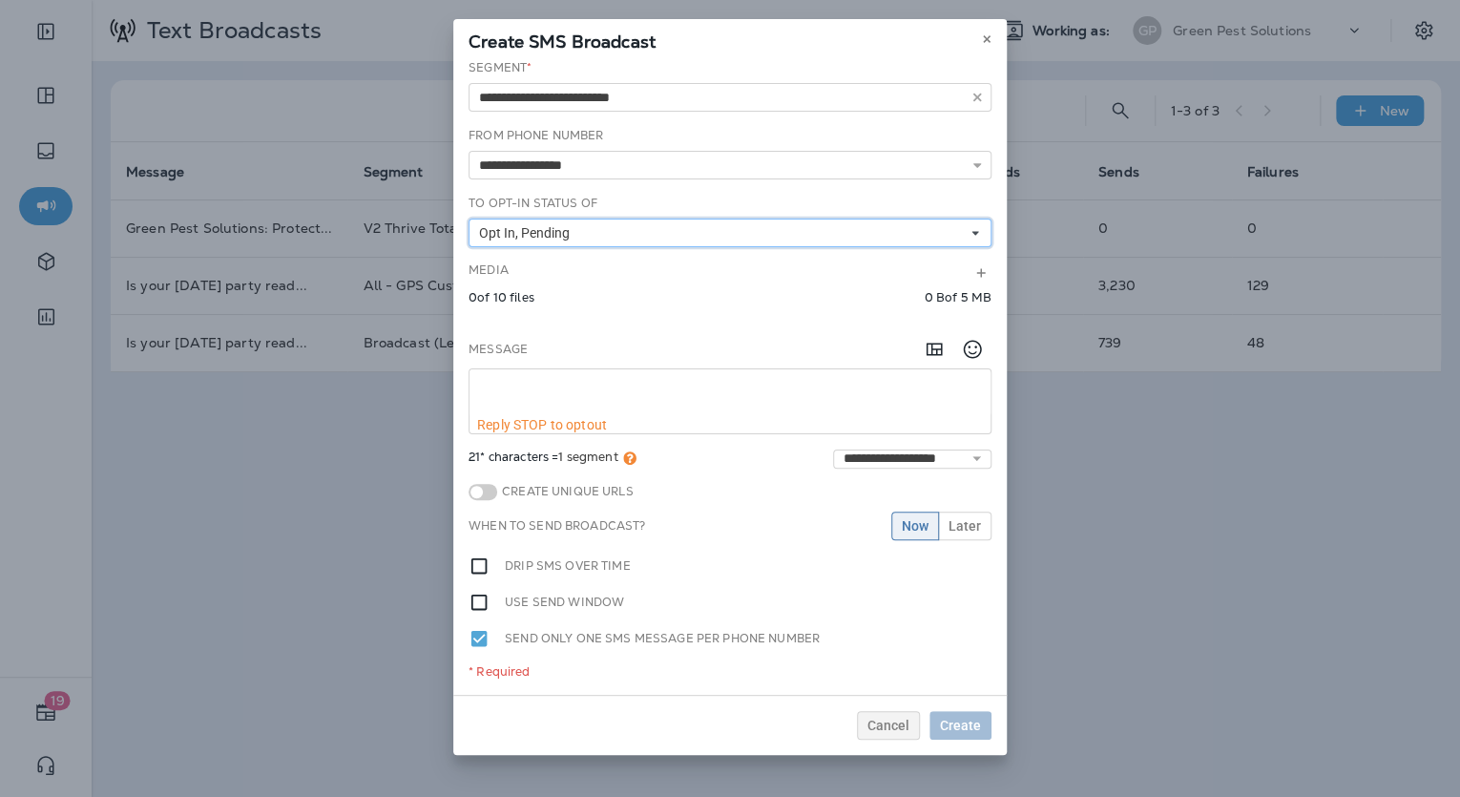
click at [557, 237] on span "Opt In, Pending" at bounding box center [528, 233] width 98 height 16
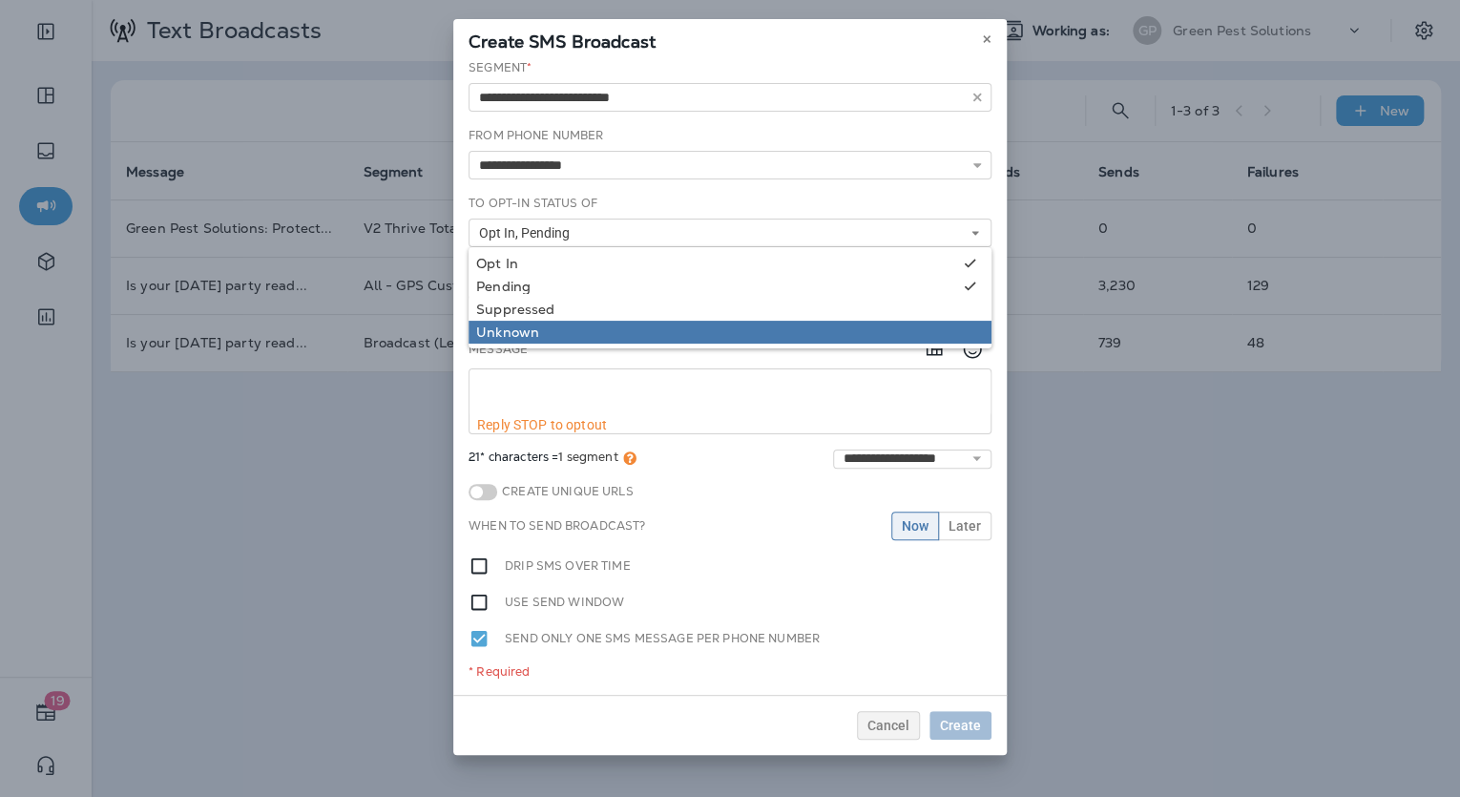
click at [537, 330] on div "Unknown" at bounding box center [730, 331] width 508 height 15
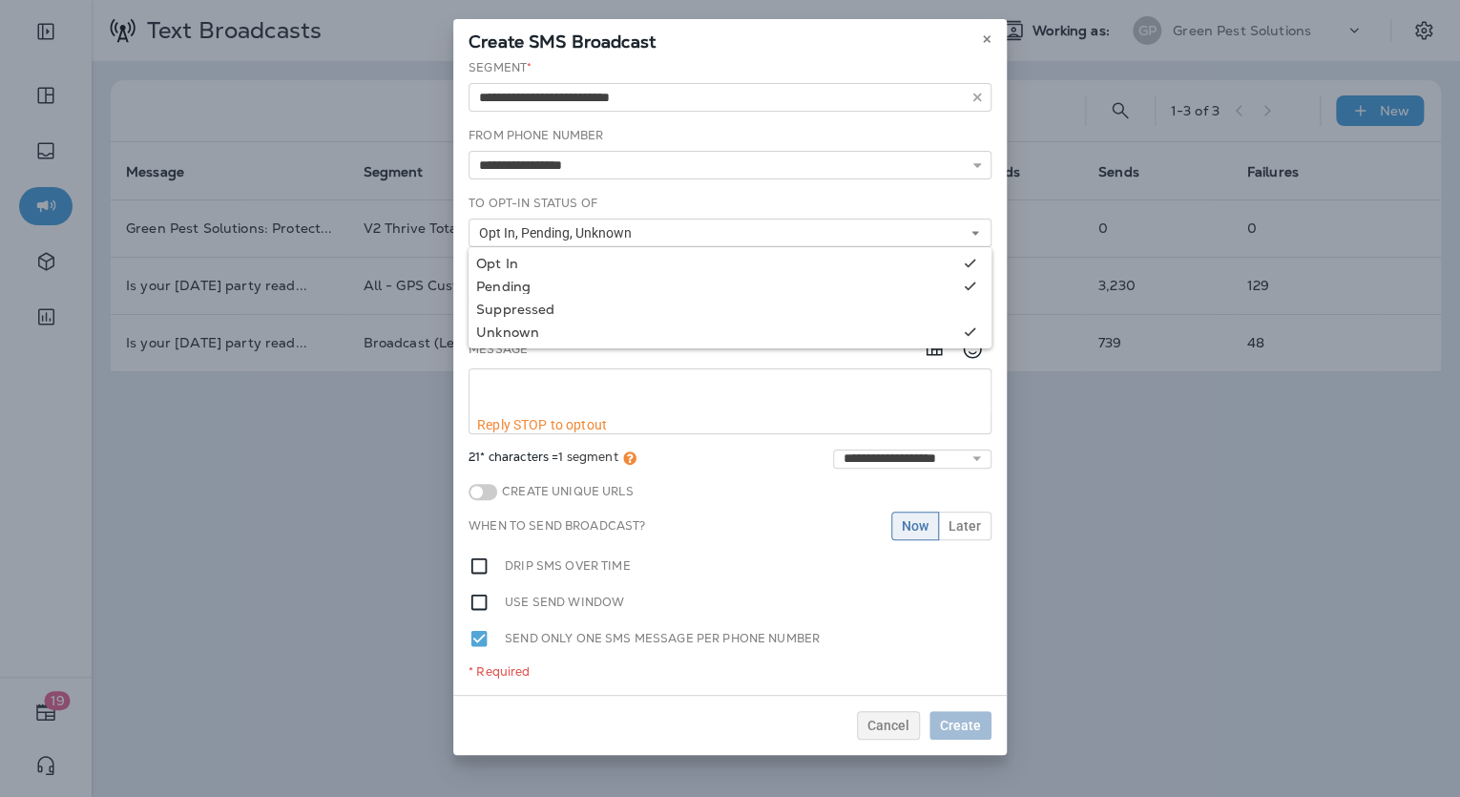
click at [671, 357] on div "Message" at bounding box center [729, 349] width 523 height 38
click at [977, 269] on icon at bounding box center [980, 272] width 11 height 11
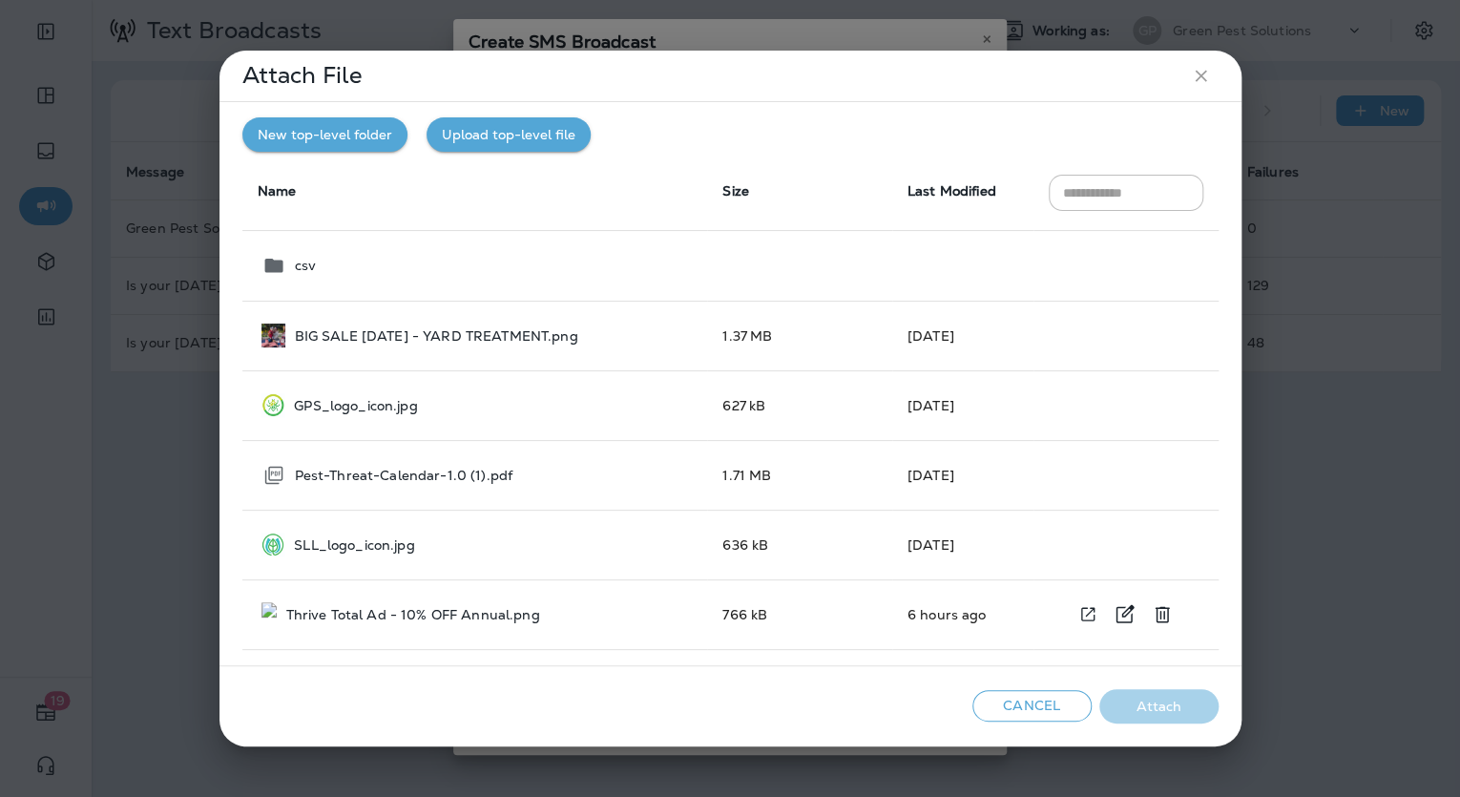
click at [343, 614] on p "Thrive Total Ad - 10% OFF Annual.png" at bounding box center [413, 614] width 254 height 15
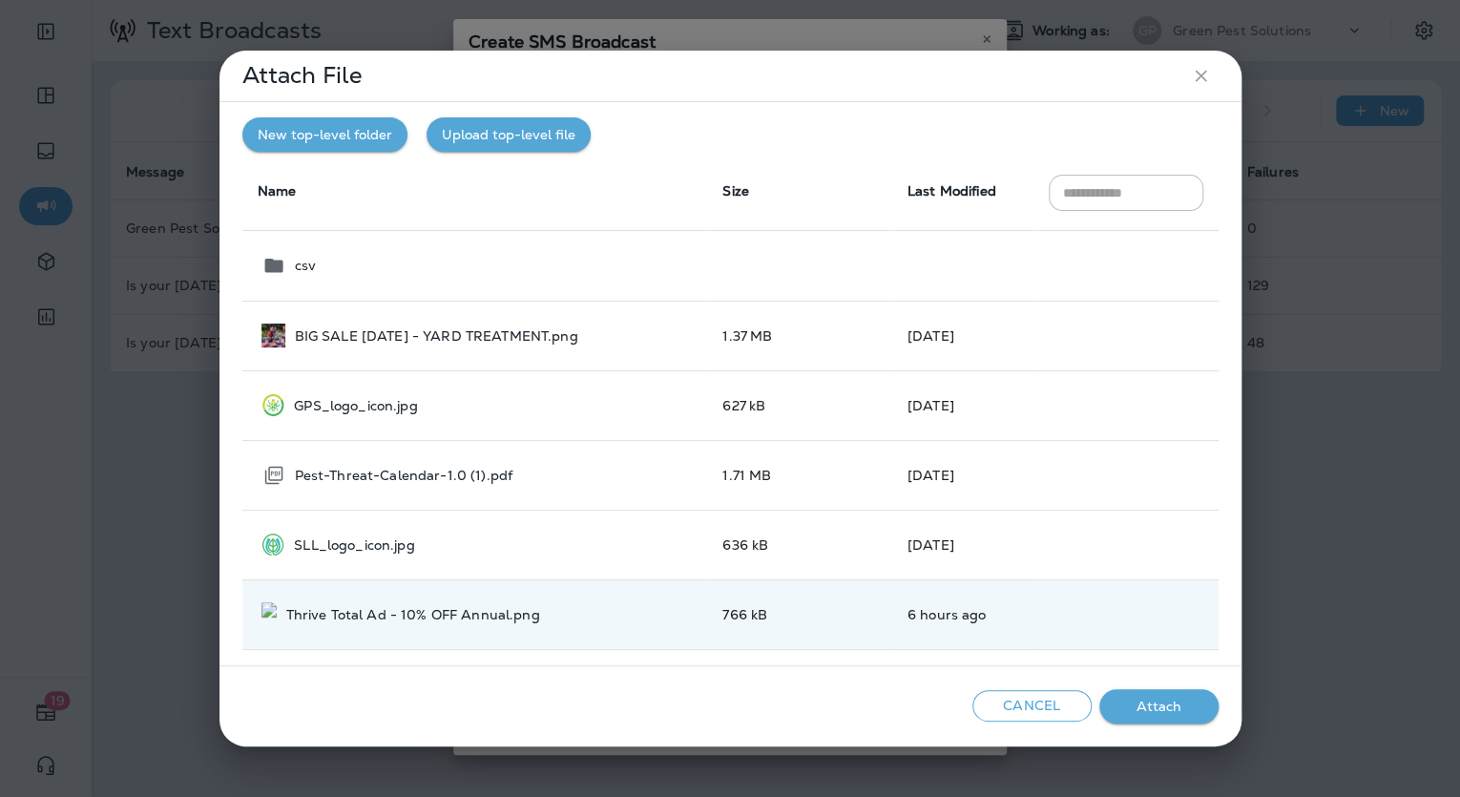
click at [1160, 695] on button "Attach" at bounding box center [1158, 706] width 119 height 35
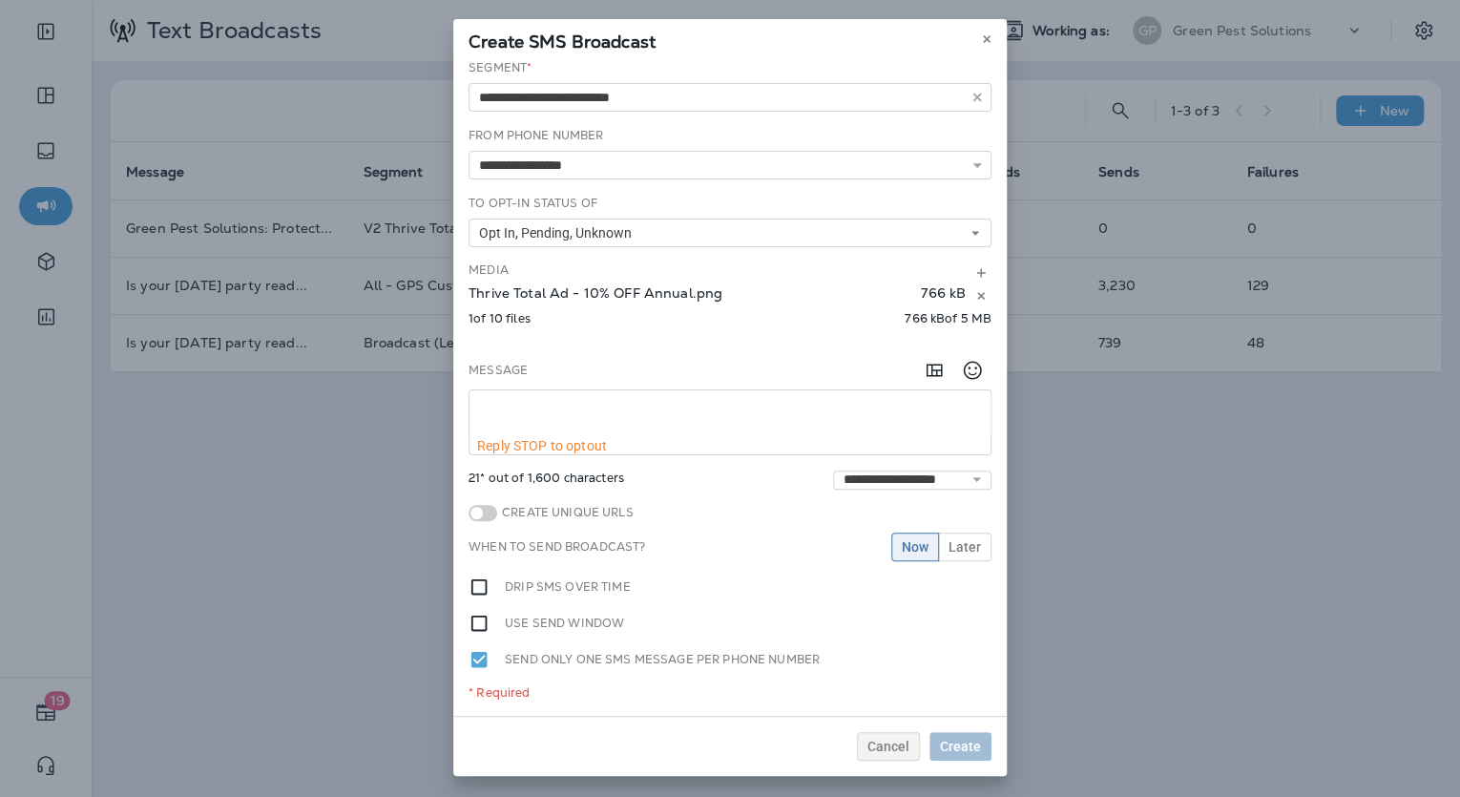
click at [682, 405] on textarea at bounding box center [729, 414] width 521 height 48
paste textarea "**********"
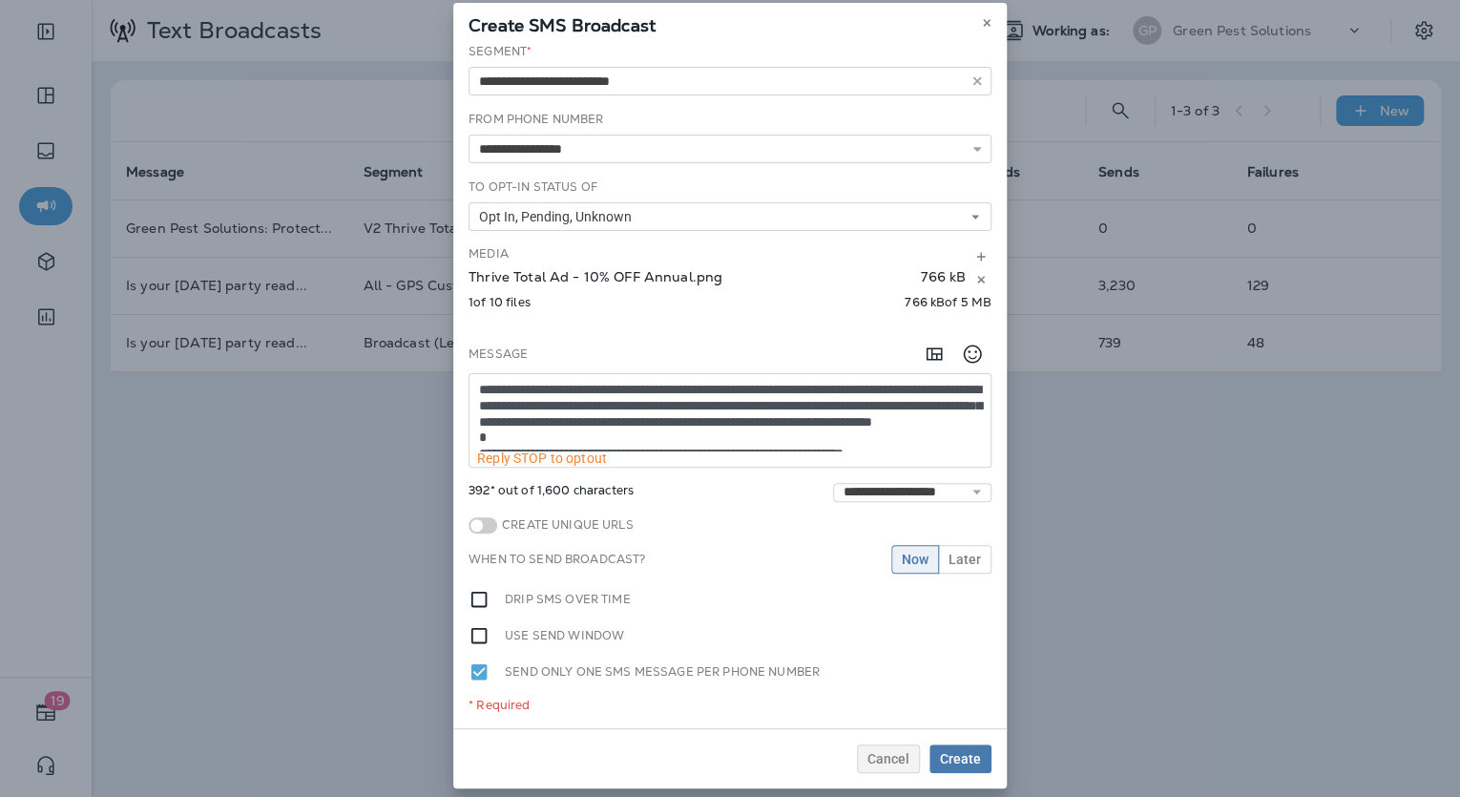
scroll to position [25, 0]
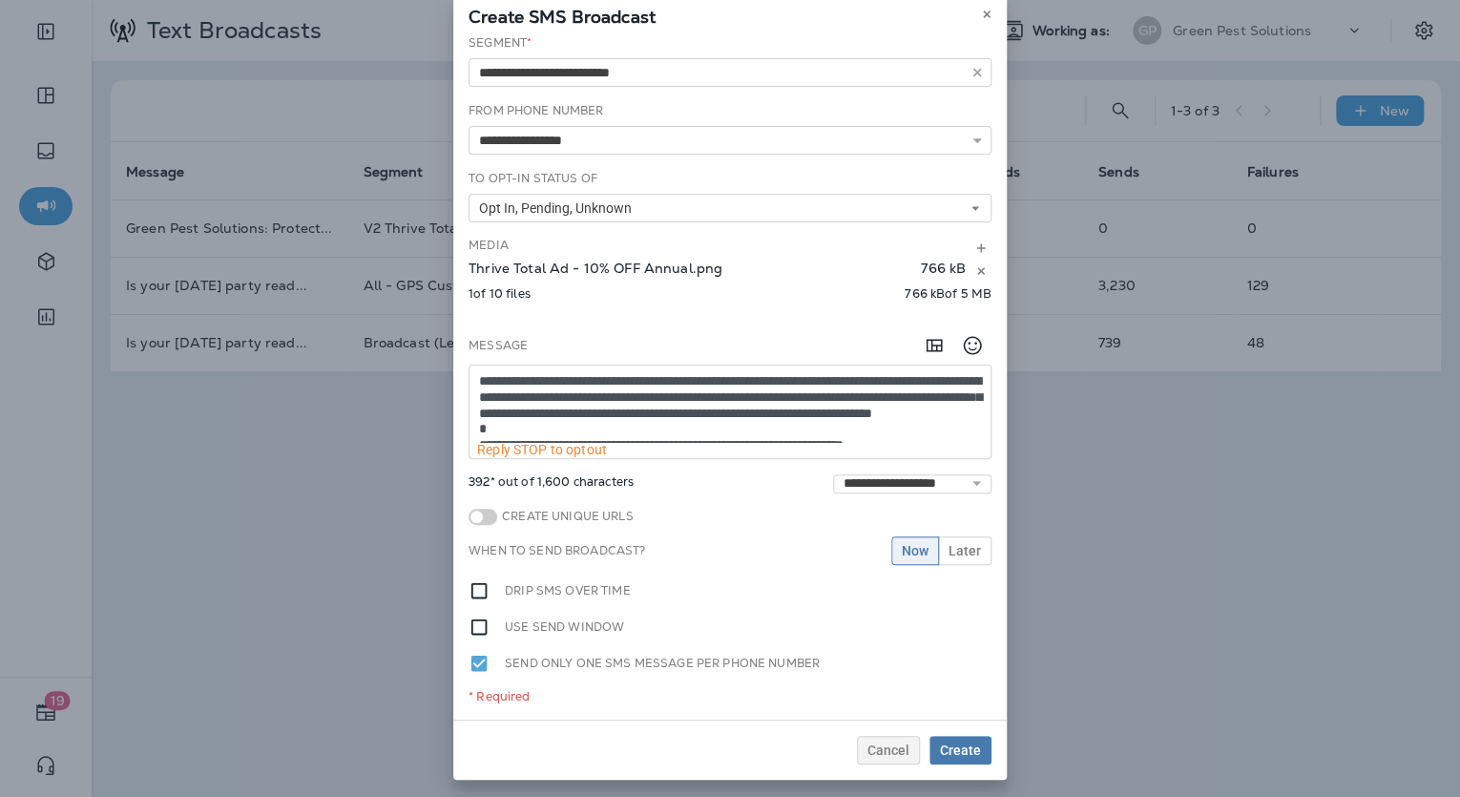
type textarea "**********"
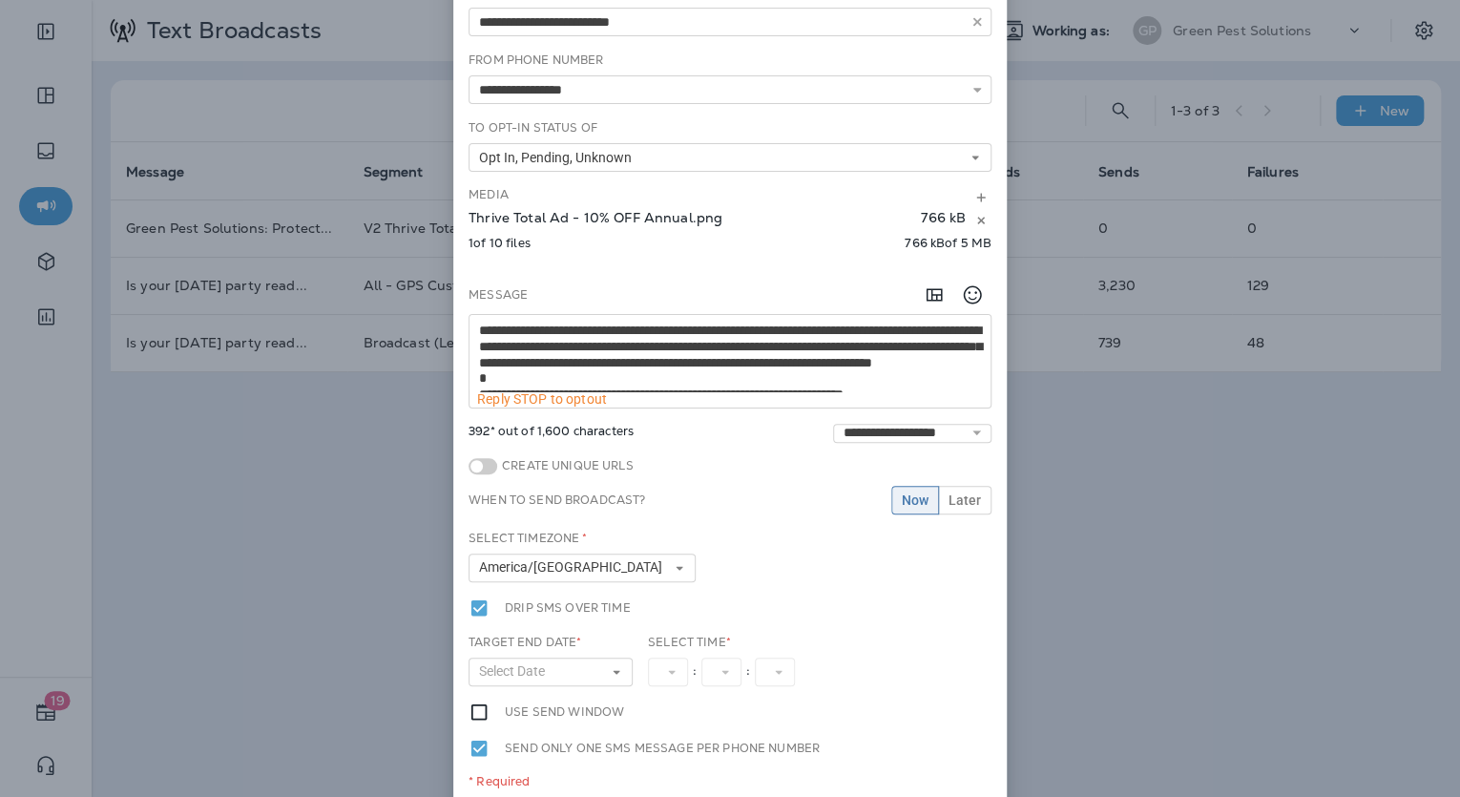
scroll to position [160, 0]
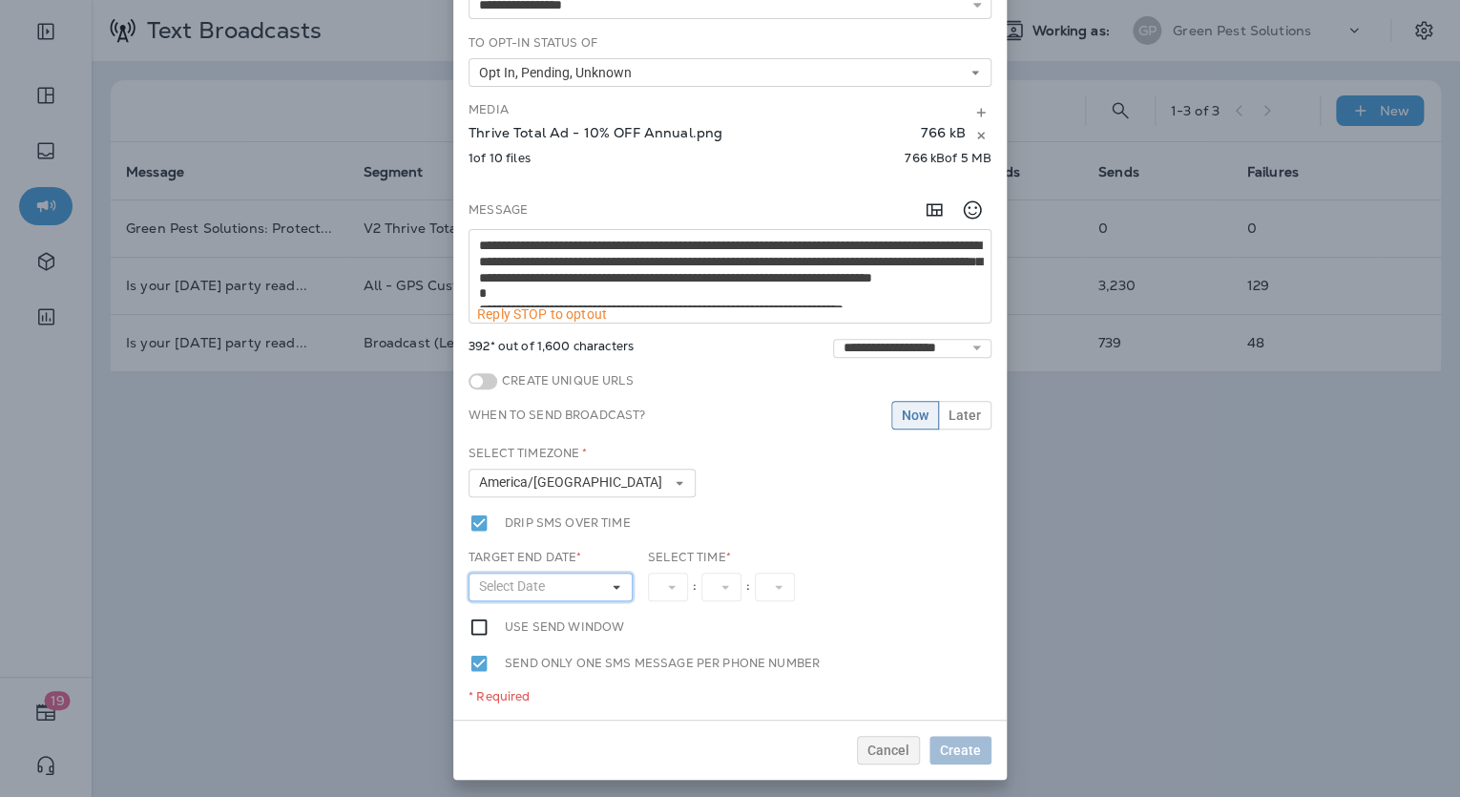
click at [613, 583] on icon at bounding box center [616, 586] width 11 height 11
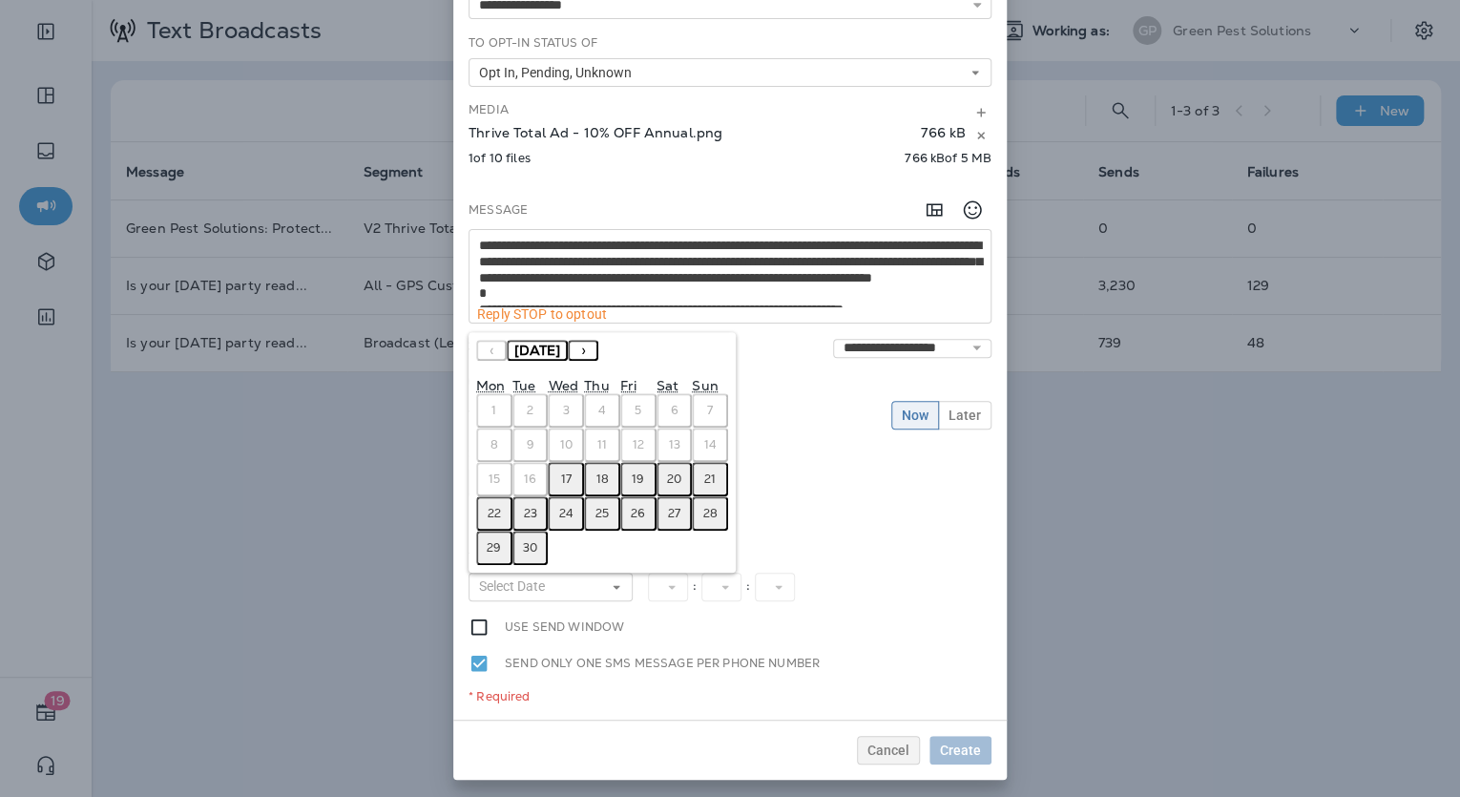
click at [627, 486] on button "19" at bounding box center [638, 479] width 36 height 34
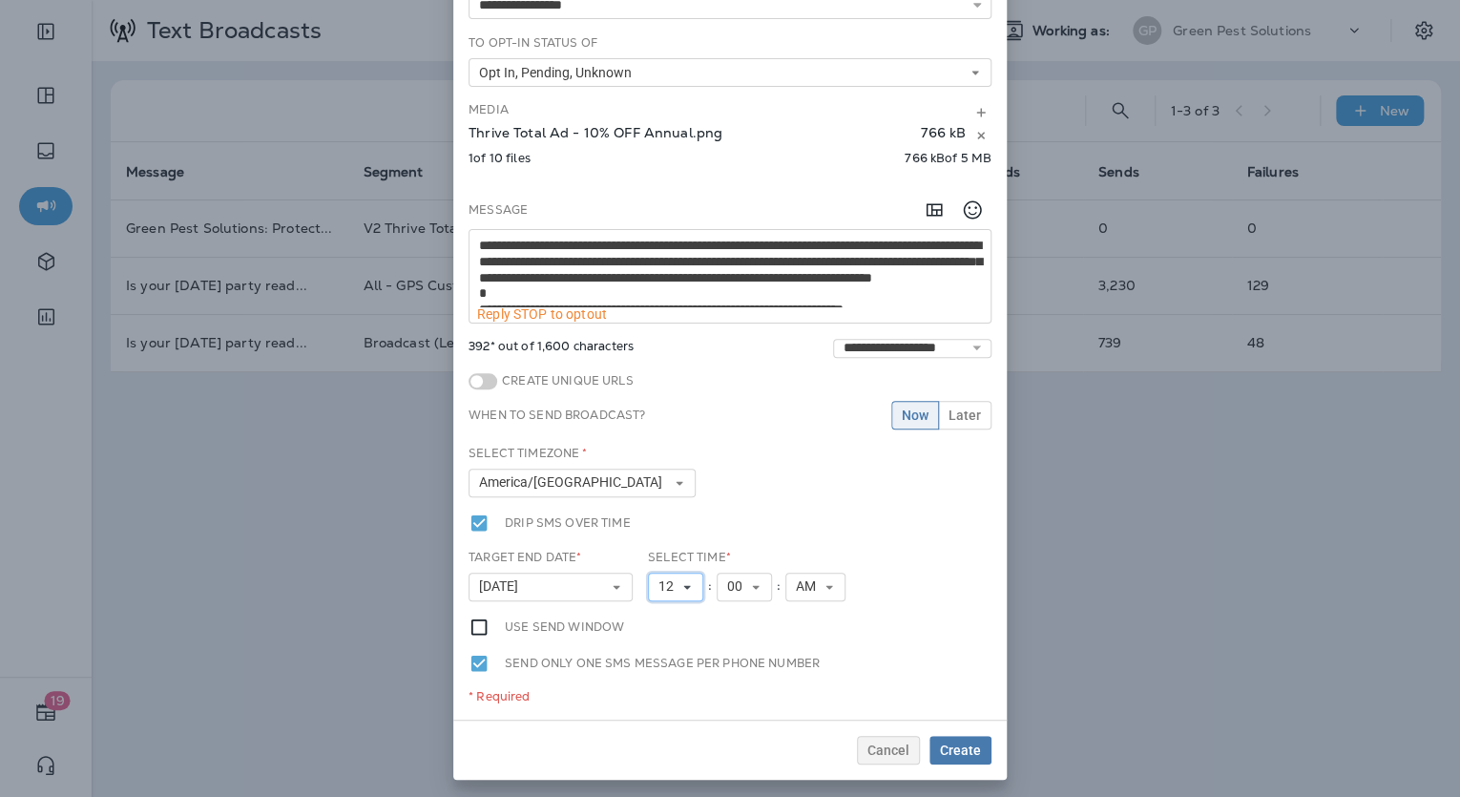
click at [683, 586] on use at bounding box center [686, 587] width 7 height 4
click at [664, 373] on link "3" at bounding box center [675, 367] width 55 height 23
click at [778, 581] on button "AM" at bounding box center [808, 586] width 60 height 29
click at [780, 633] on link "PM" at bounding box center [808, 640] width 60 height 23
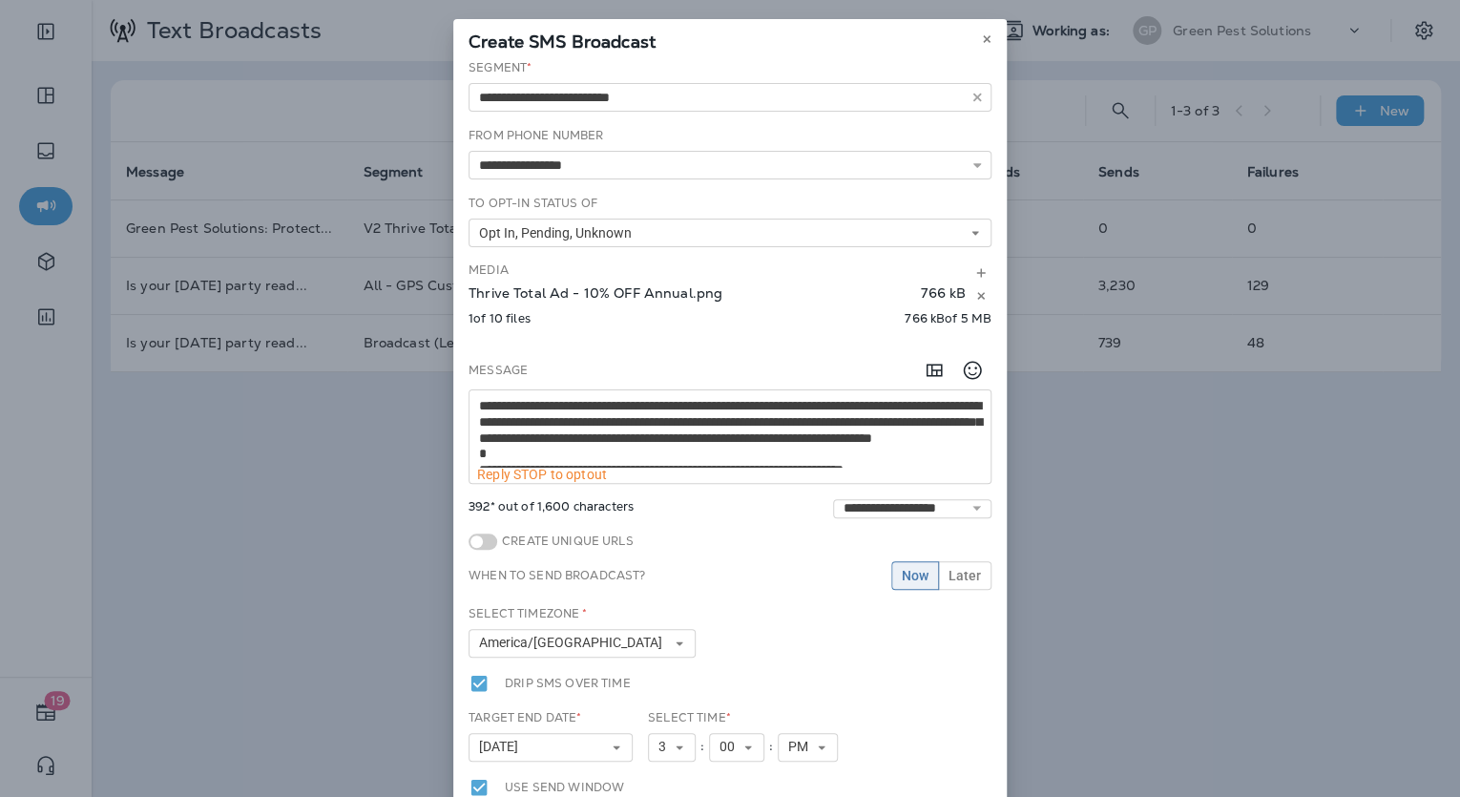
scroll to position [311, 0]
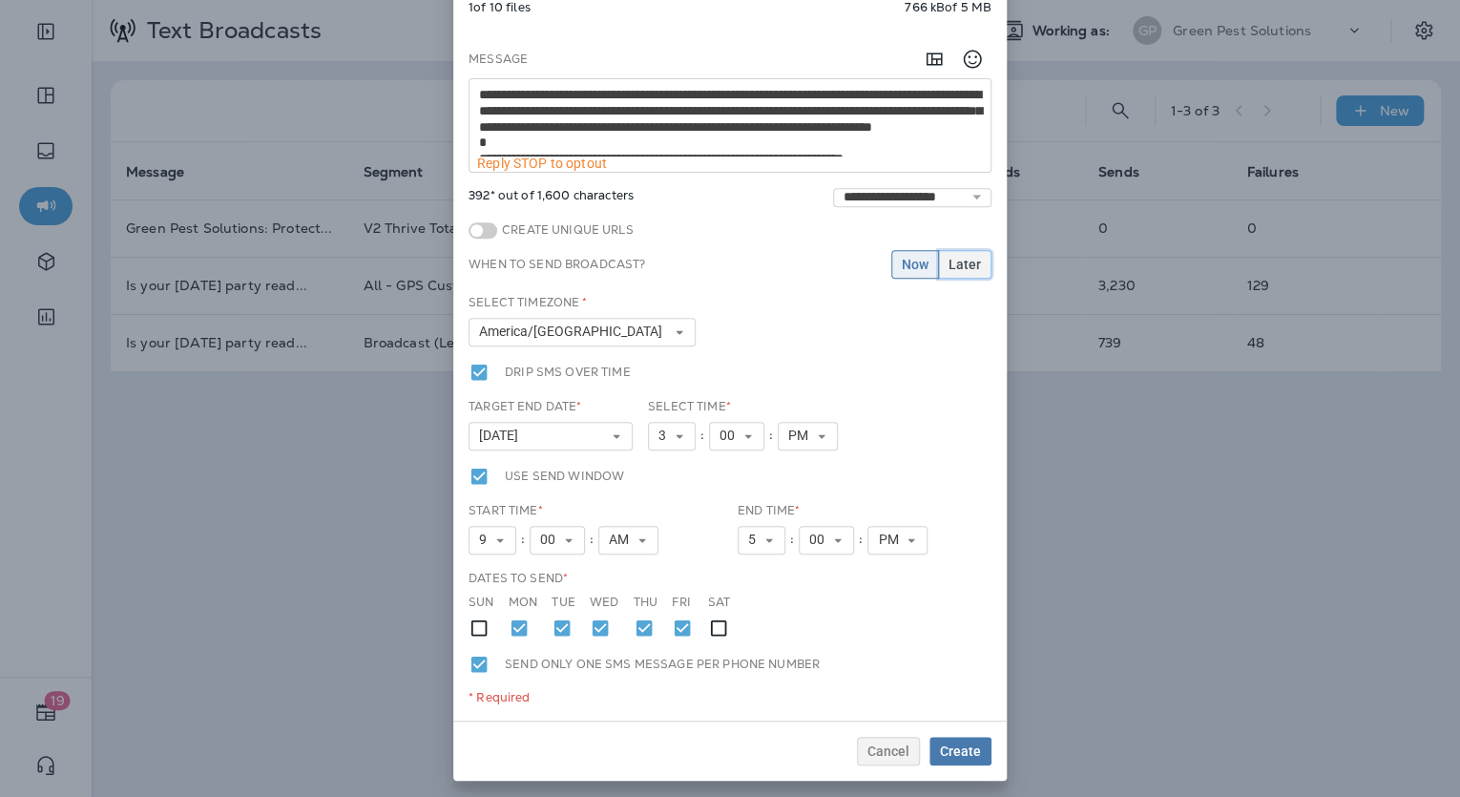
click at [977, 268] on button "Later" at bounding box center [964, 264] width 53 height 29
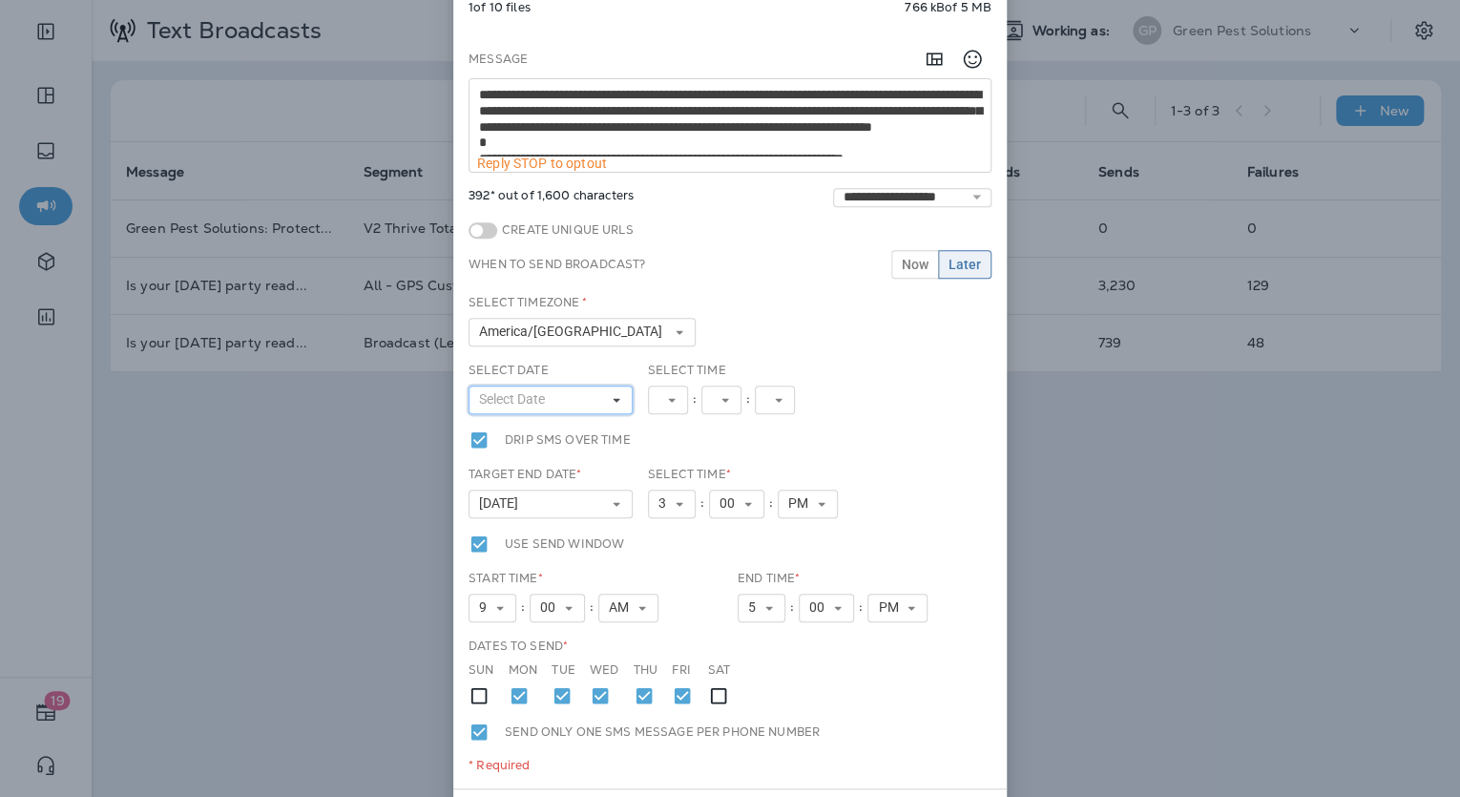
click at [577, 391] on button "Select Date" at bounding box center [550, 399] width 164 height 29
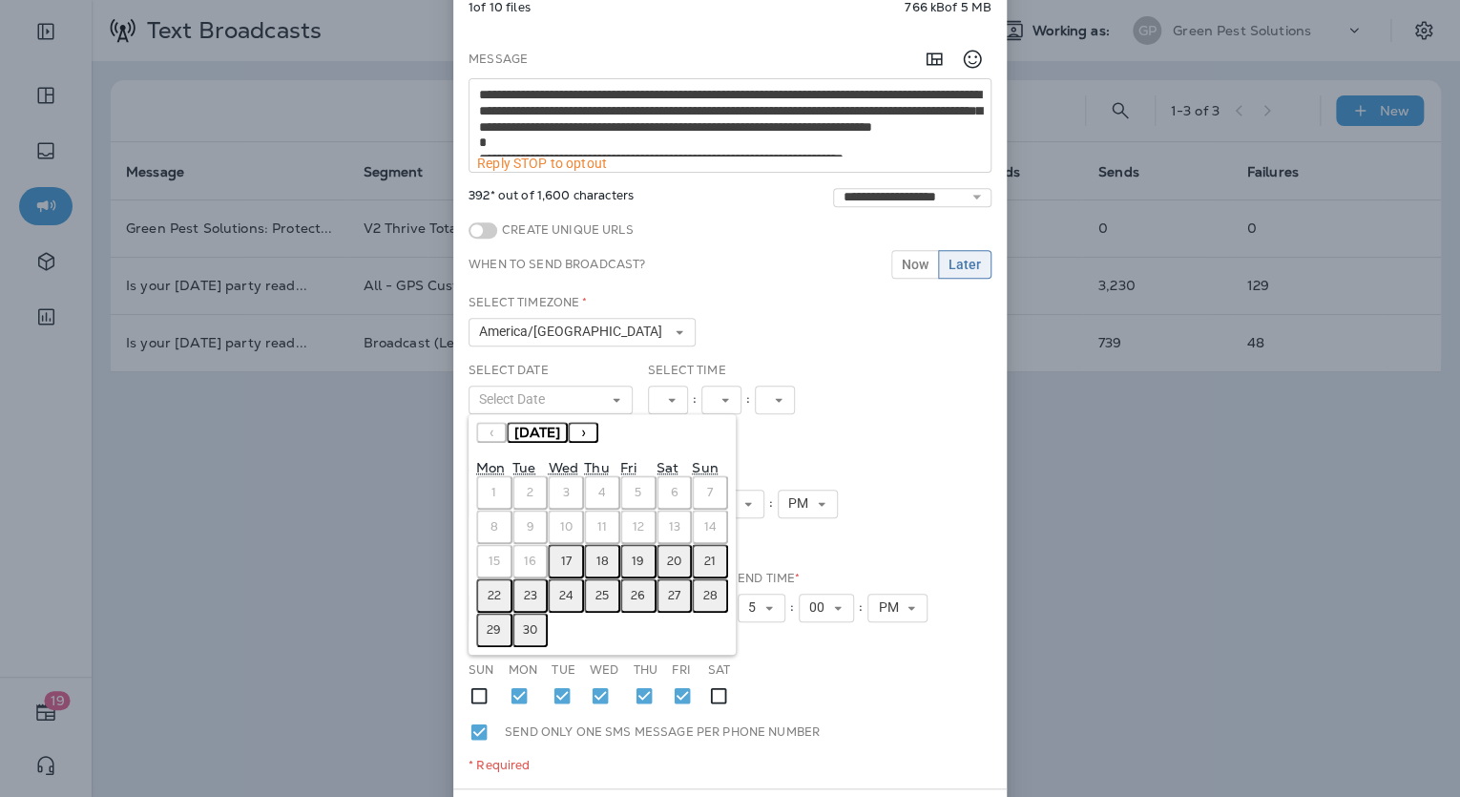
click at [599, 553] on abbr "18" at bounding box center [601, 560] width 12 height 15
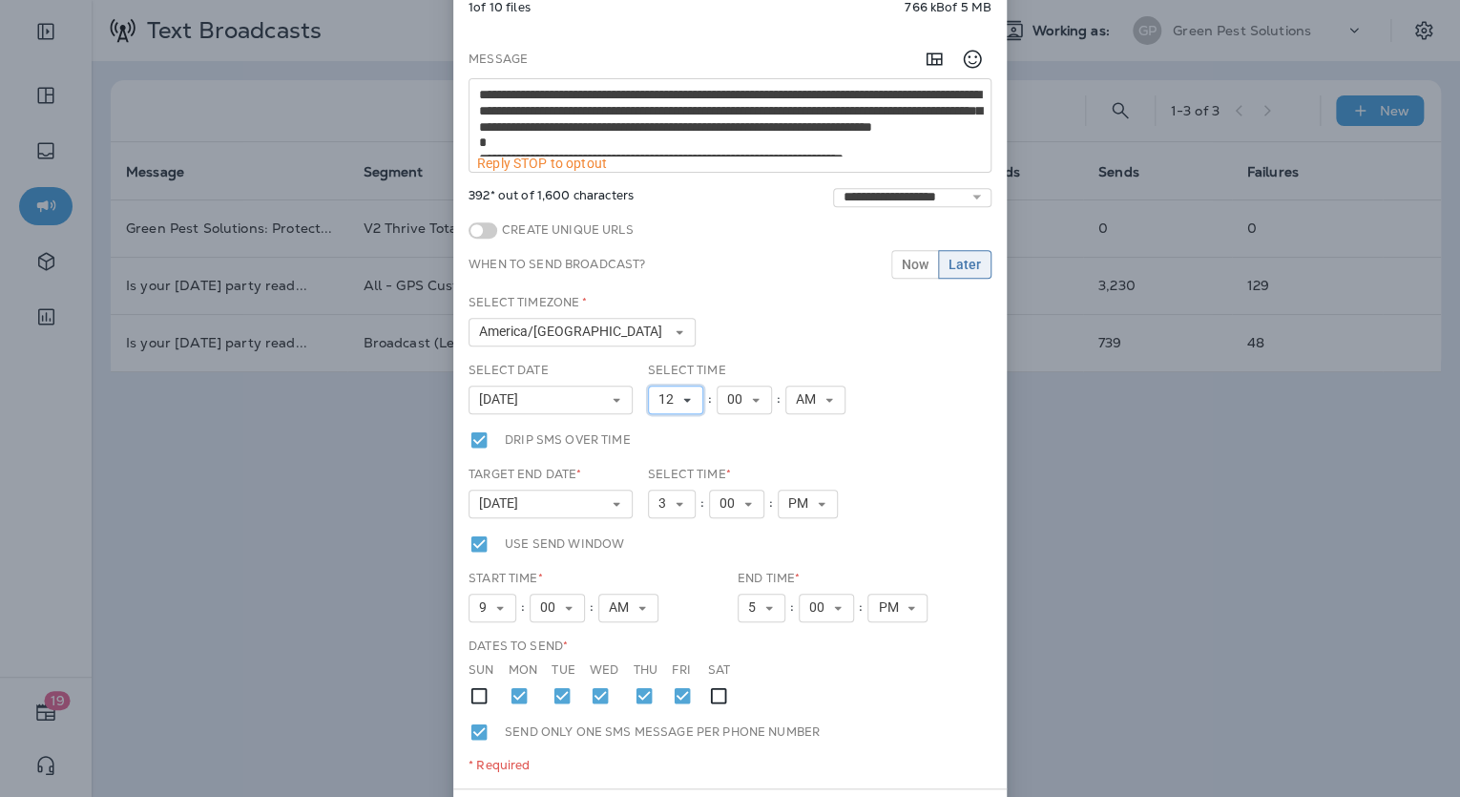
click at [687, 404] on button "12" at bounding box center [675, 399] width 55 height 29
click at [667, 636] on link "11" at bounding box center [675, 643] width 55 height 23
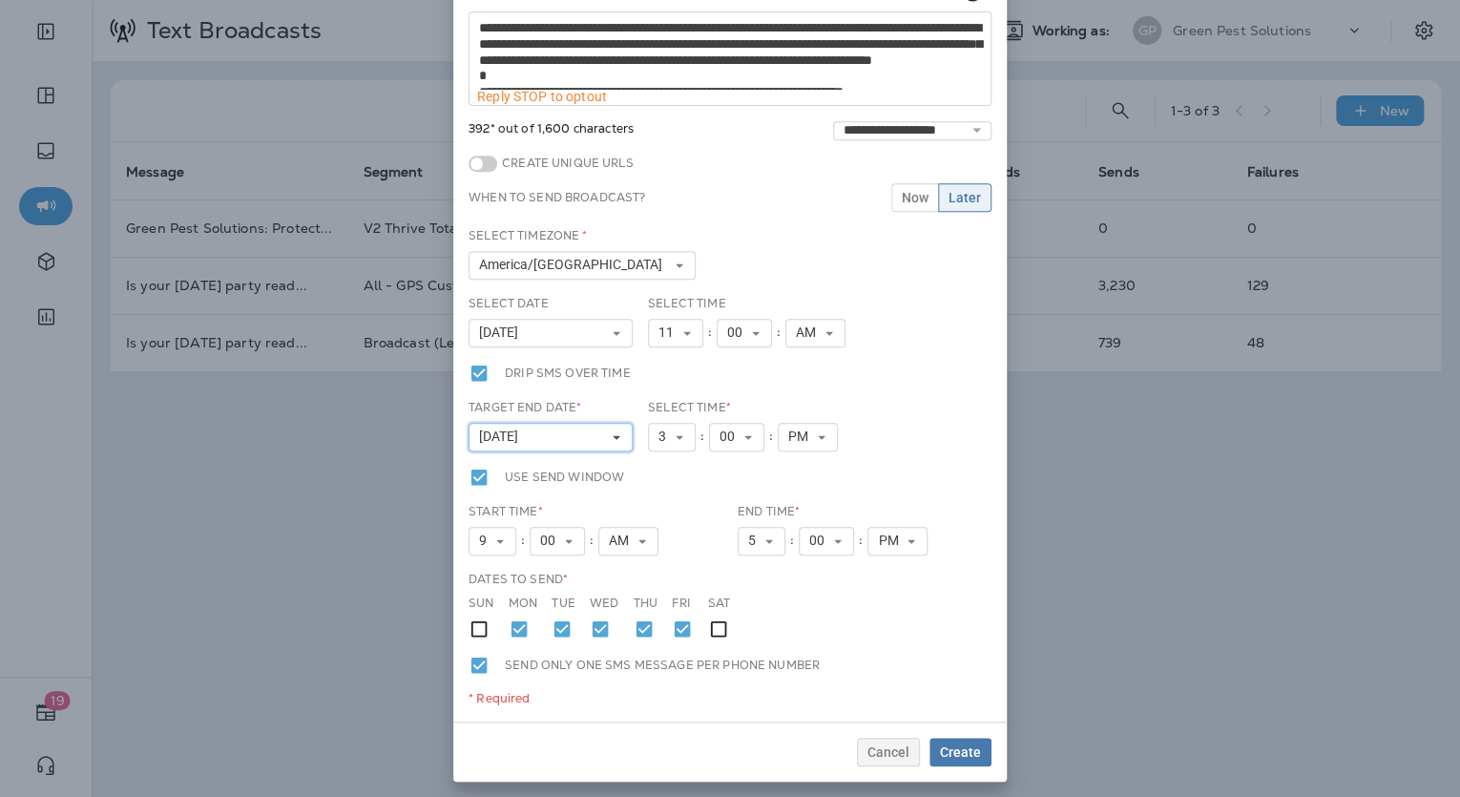
click at [614, 431] on icon at bounding box center [616, 436] width 11 height 11
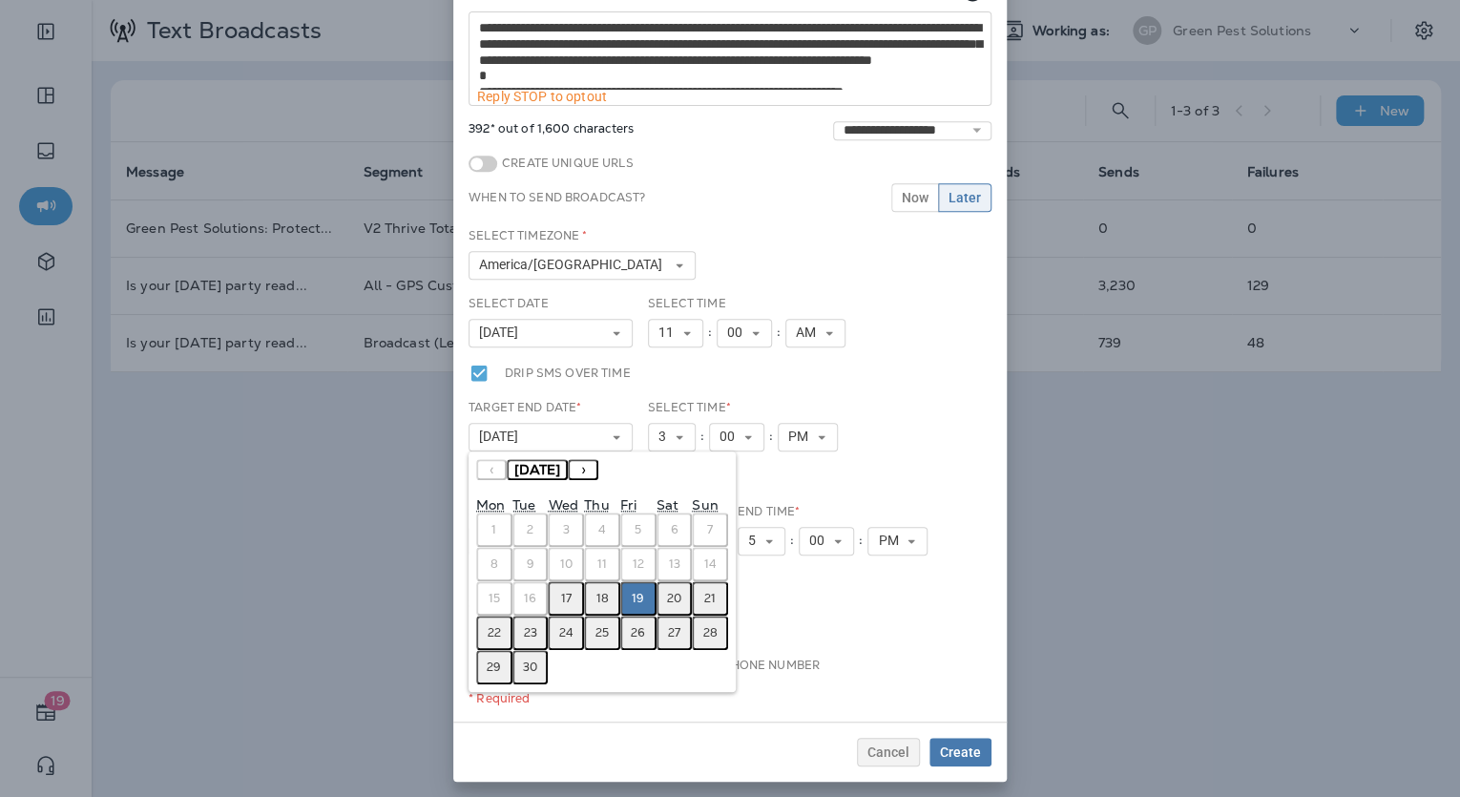
click at [524, 632] on abbr "23" at bounding box center [530, 632] width 13 height 15
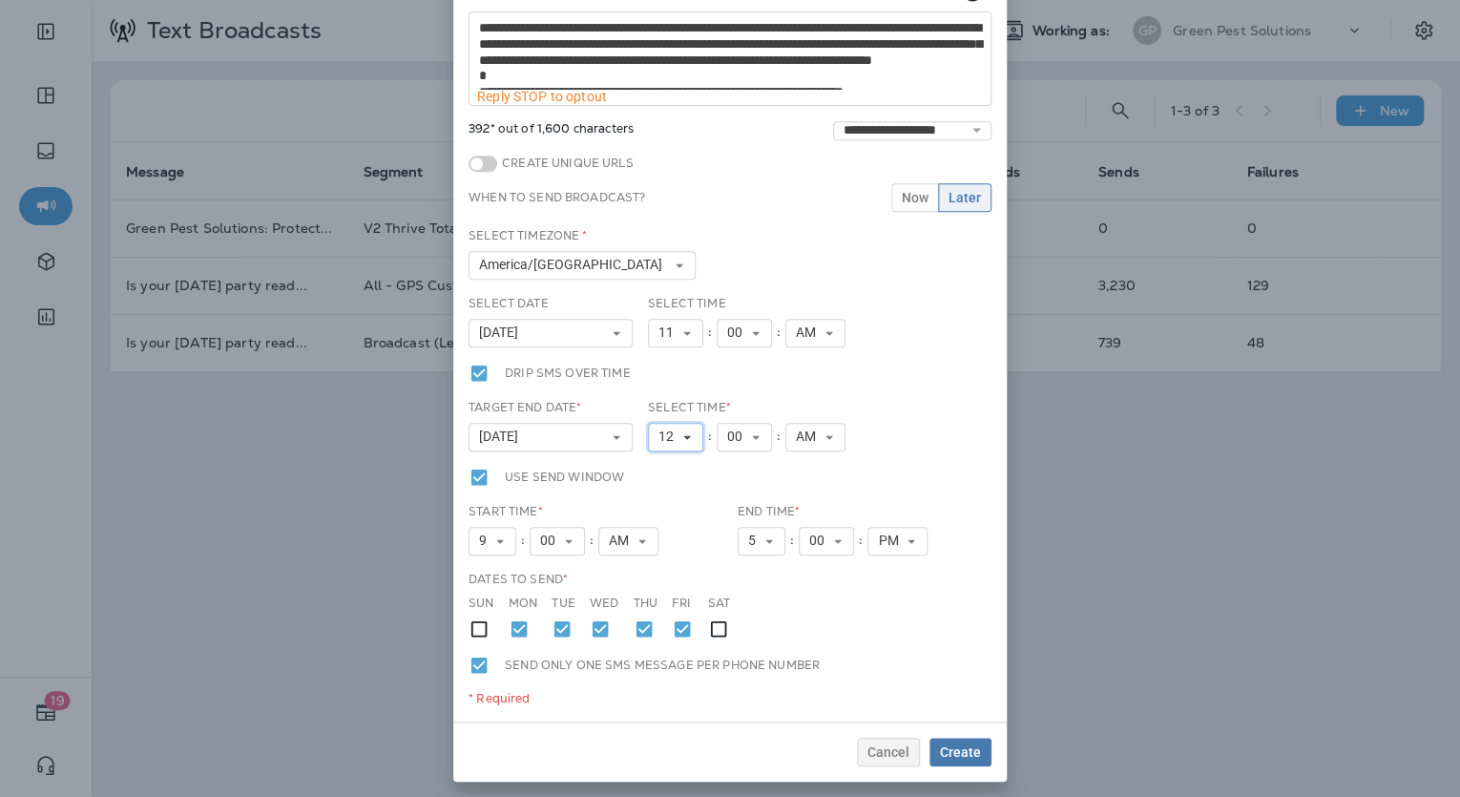
click at [687, 439] on button "12" at bounding box center [675, 437] width 55 height 29
click at [661, 561] on link "5" at bounding box center [675, 559] width 55 height 23
click at [798, 435] on span "AM" at bounding box center [802, 436] width 28 height 16
click at [796, 480] on link "PM" at bounding box center [808, 490] width 60 height 23
click at [945, 755] on span "Create" at bounding box center [960, 751] width 41 height 13
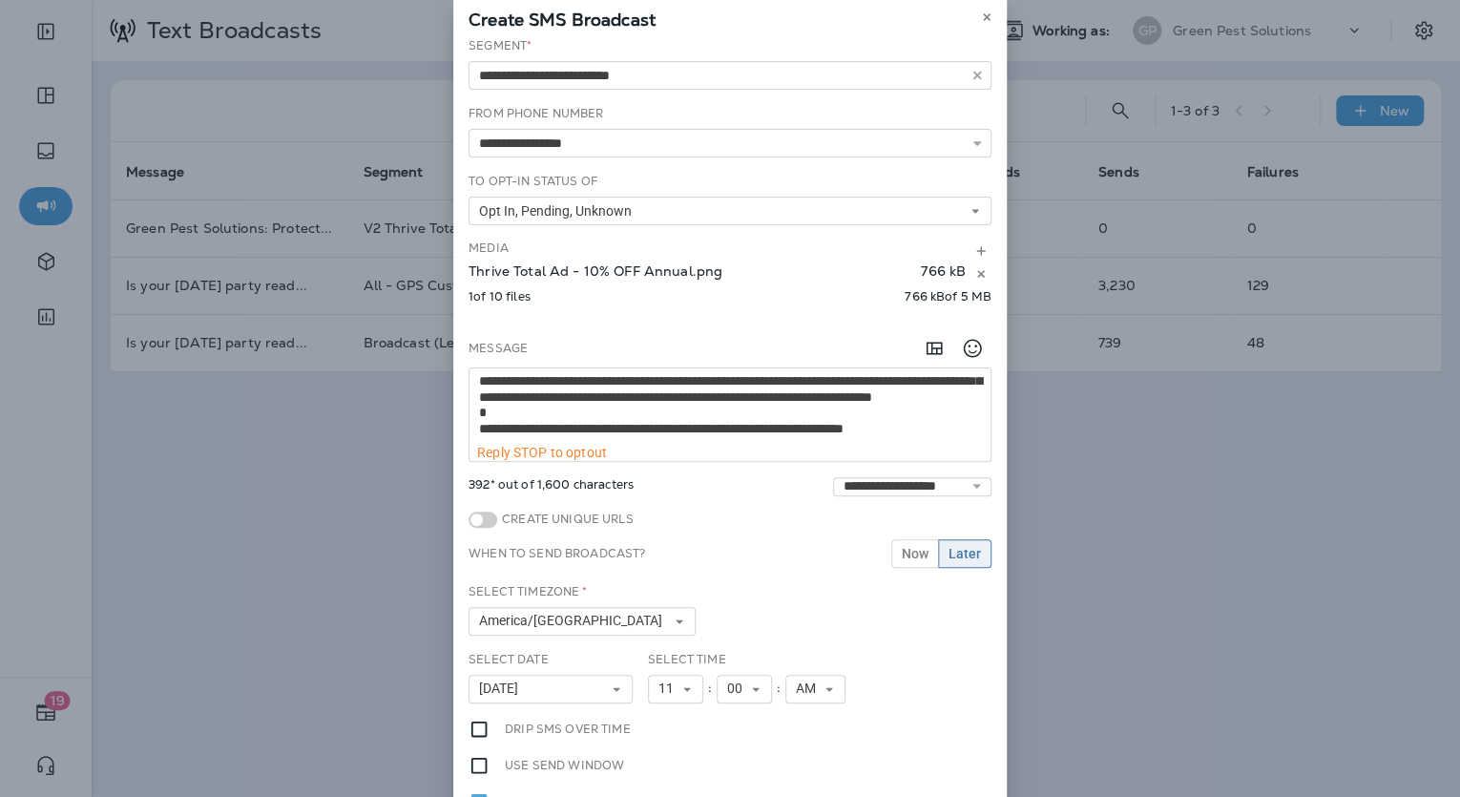
scroll to position [0, 0]
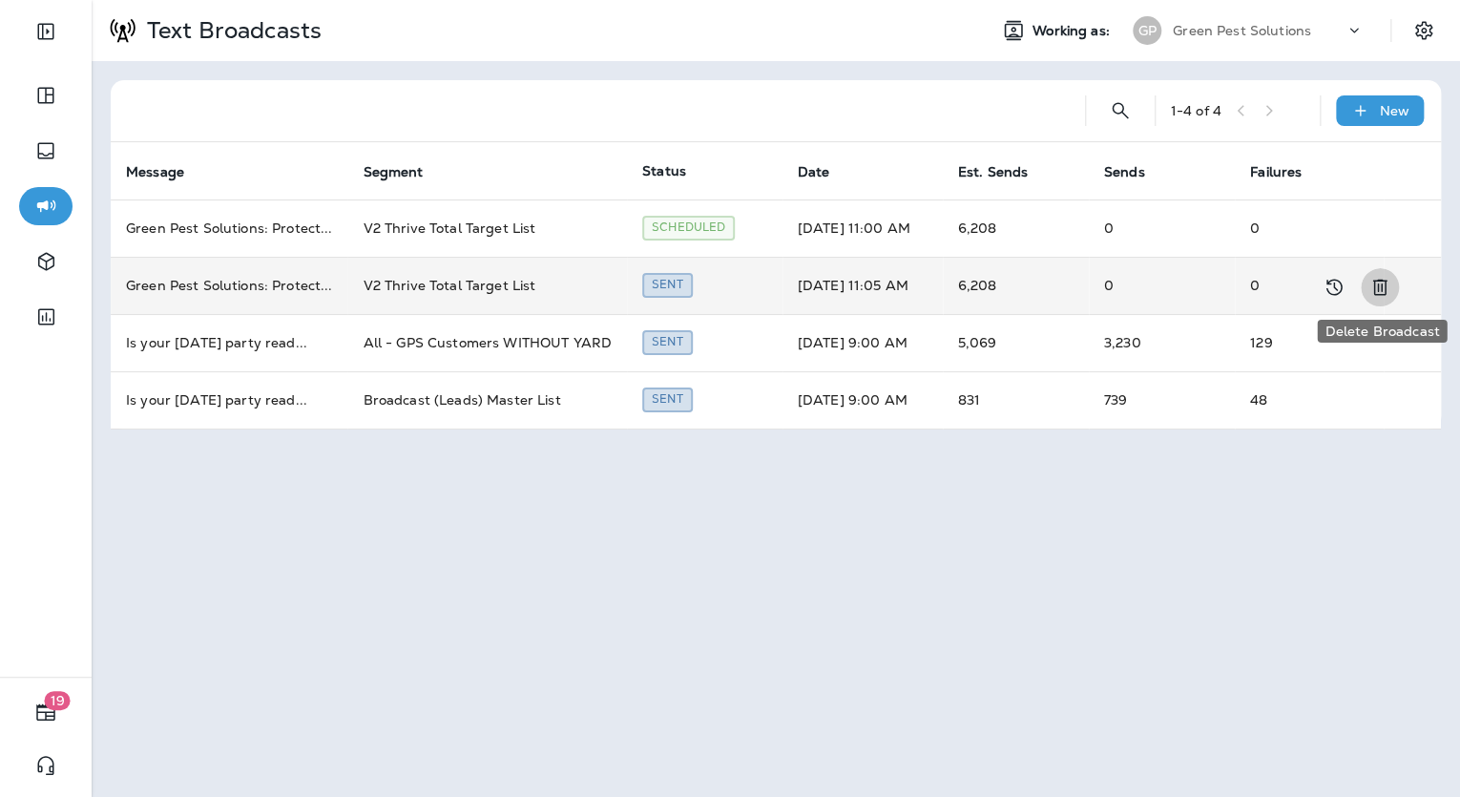
click at [1390, 294] on icon "Delete Broadcast" at bounding box center [1379, 287] width 23 height 23
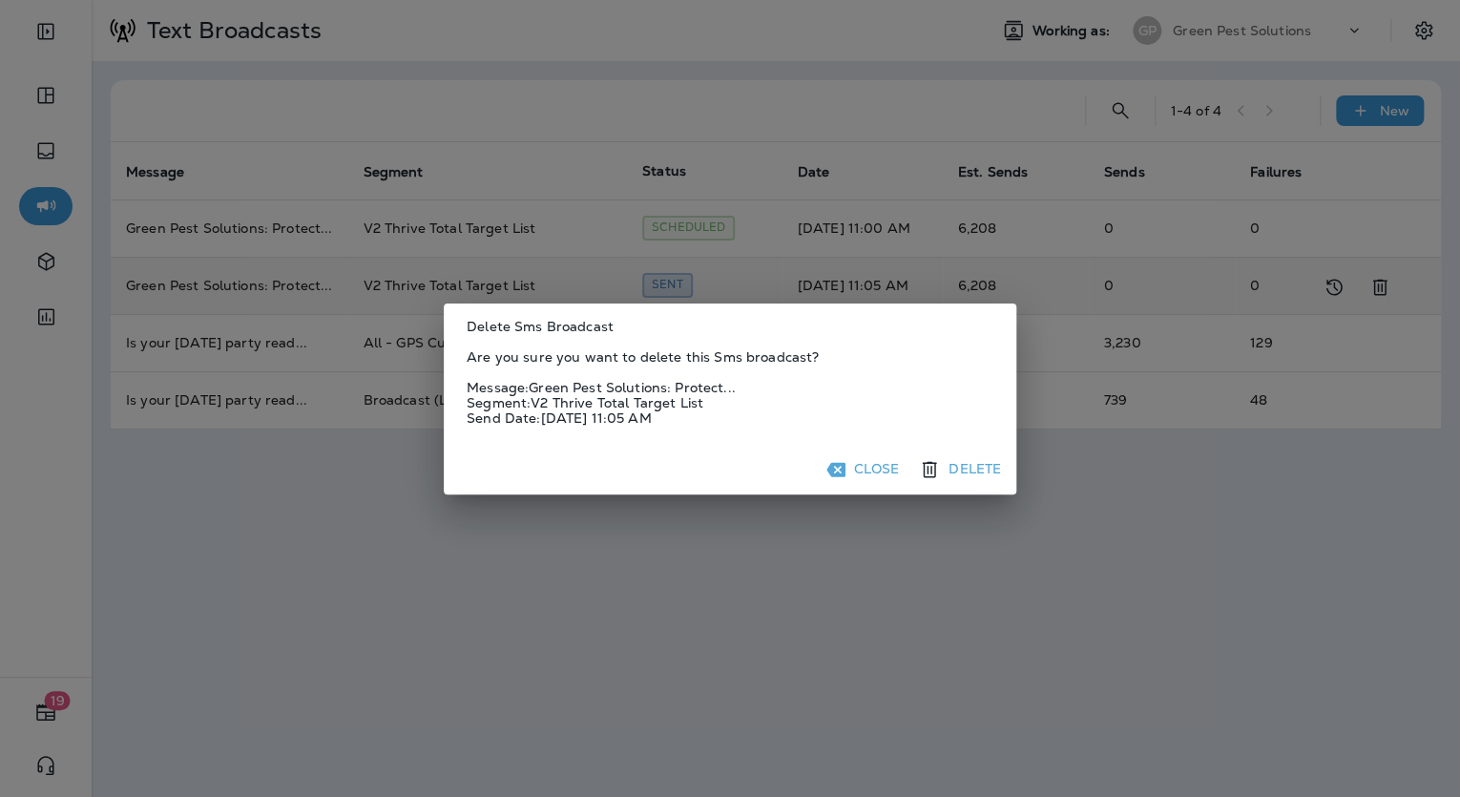
click at [974, 467] on button "Delete" at bounding box center [961, 469] width 94 height 34
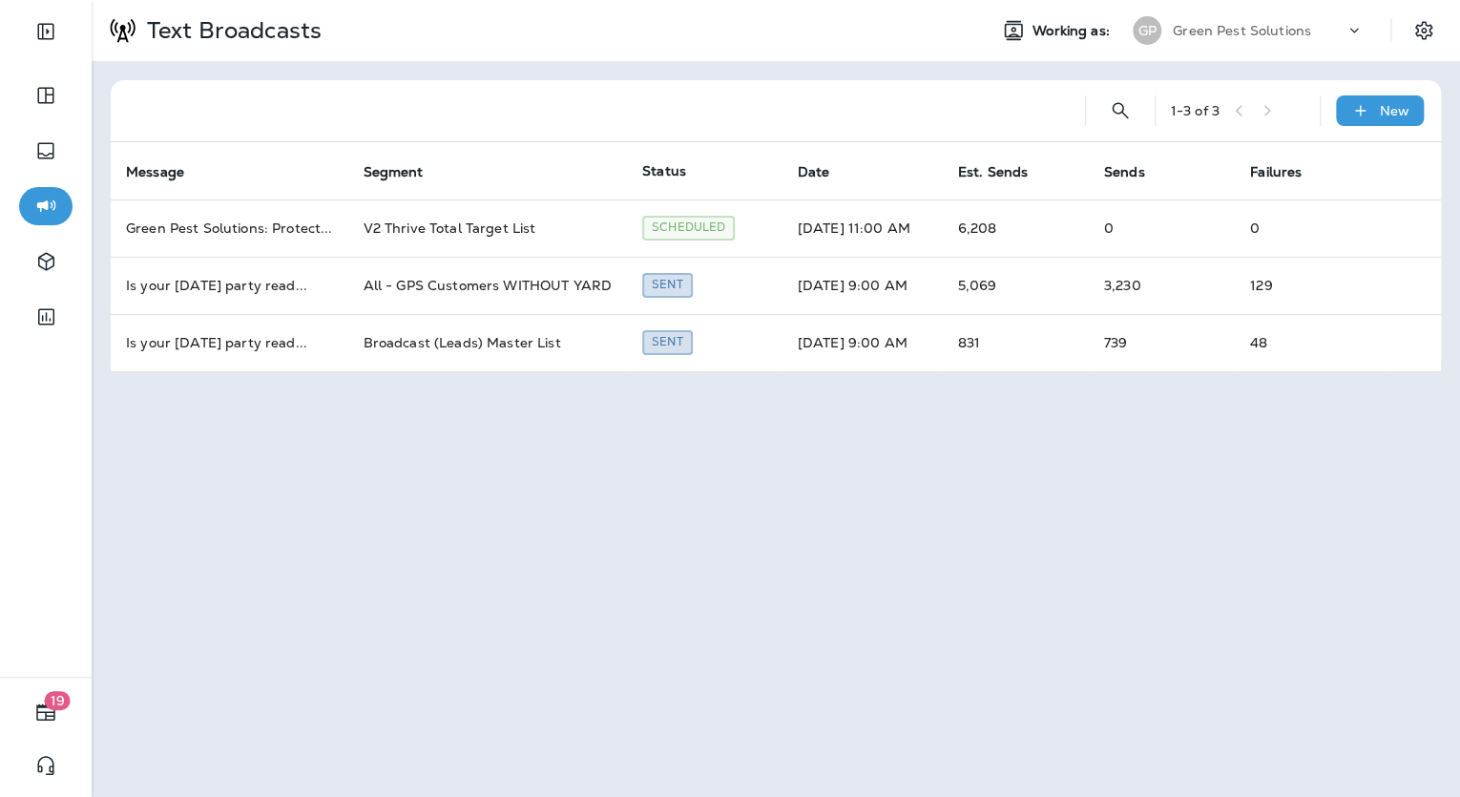
click at [1198, 74] on div "1 - 3 of 3 New Message Segment Status Date Est. Sends Sends Failures Green Pest…" at bounding box center [776, 226] width 1368 height 330
